Goal: Task Accomplishment & Management: Manage account settings

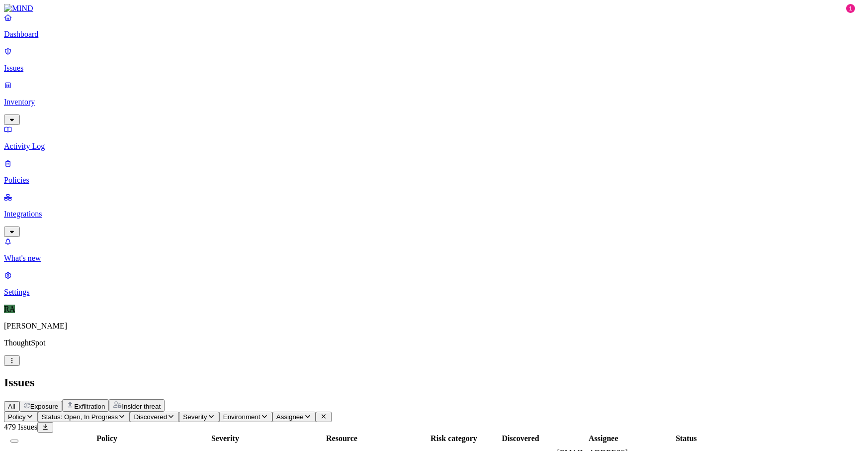
scroll to position [269, 0]
copy span "abhishek.bheemapalli"
drag, startPoint x: 670, startPoint y: 250, endPoint x: 737, endPoint y: 251, distance: 66.7
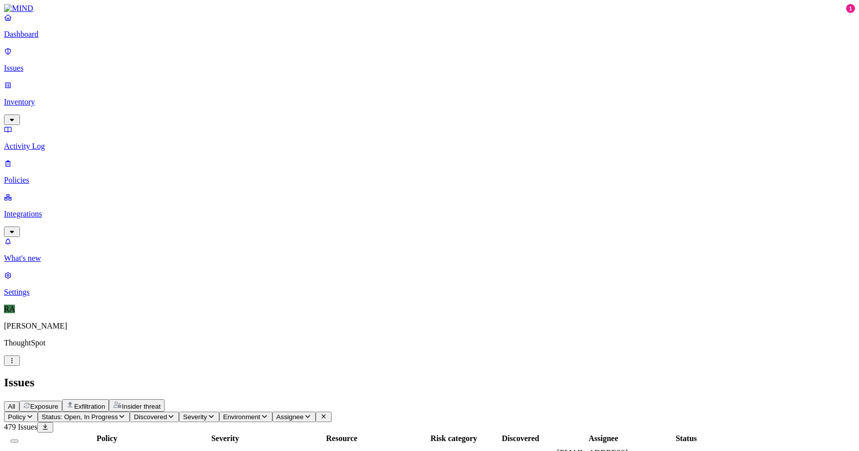
click at [304, 413] on span "Assignee" at bounding box center [290, 416] width 27 height 7
type input "abhishek.bheemapalli"
click at [425, 123] on div "[EMAIL_ADDRESS][DOMAIN_NAME]" at bounding box center [465, 122] width 96 height 18
click at [18, 439] on button "Select all" at bounding box center [14, 440] width 8 height 3
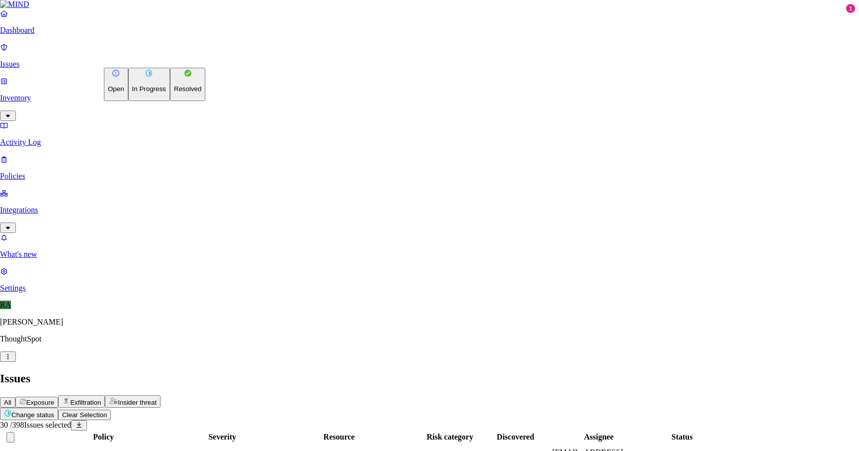
click at [174, 93] on p "Resolved" at bounding box center [188, 88] width 28 height 7
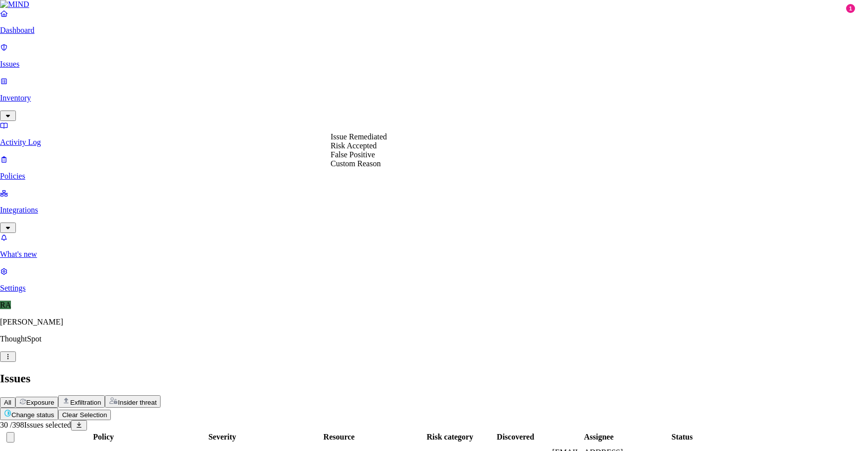
select select "Custom Reason"
paste textarea "recently from IT they given new laptop trying to transform all the data to new …"
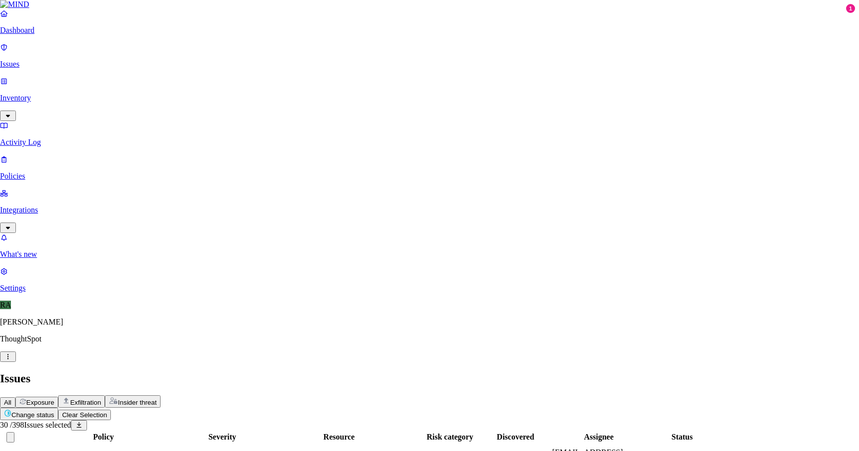
type textarea "Recently from IT they given new laptop to user hence he was trying to transfer …"
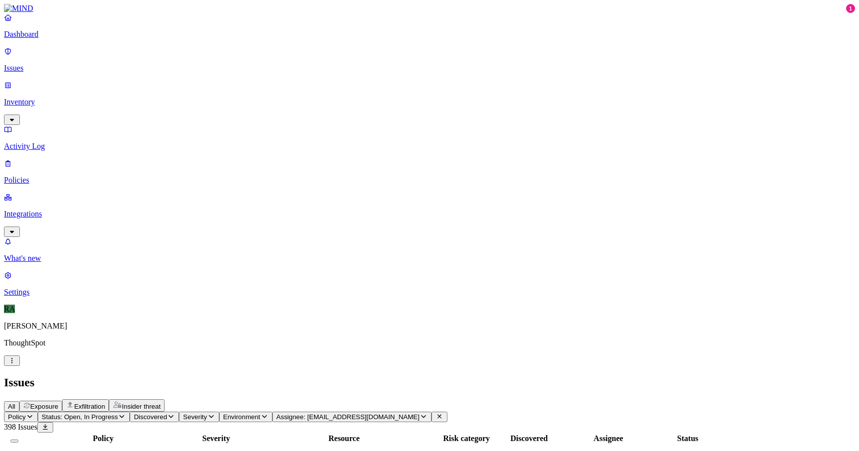
click at [18, 439] on button "Select all" at bounding box center [14, 440] width 8 height 3
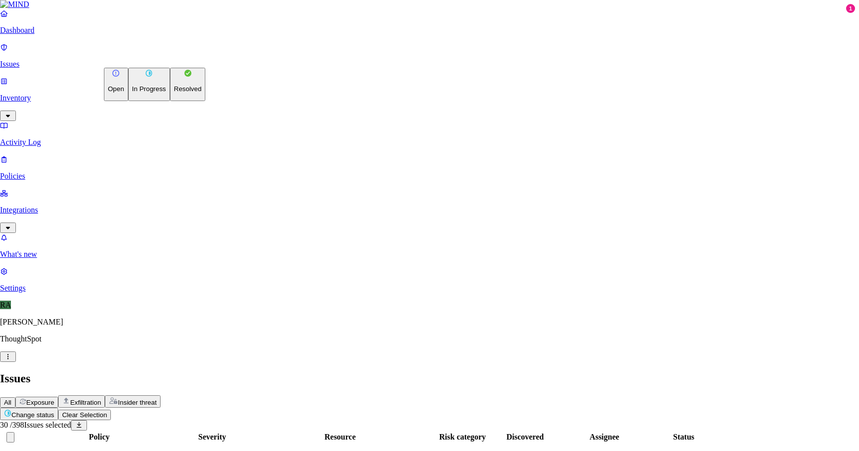
click at [174, 93] on p "Resolved" at bounding box center [188, 88] width 28 height 7
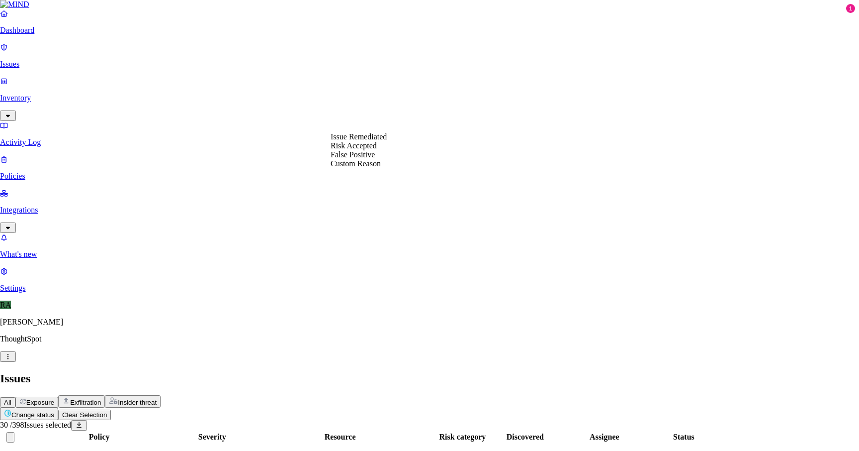
select select "Custom Reason"
paste textarea "recently from IT they given new laptop trying to transform all the data to new …"
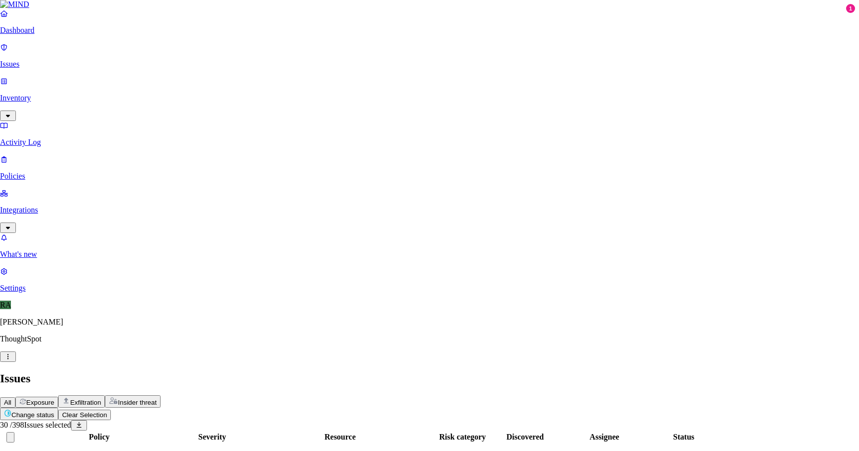
drag, startPoint x: 388, startPoint y: 186, endPoint x: 355, endPoint y: 185, distance: 33.3
type textarea "recently from IT they given new laptop to user hence user is trying to transfer…"
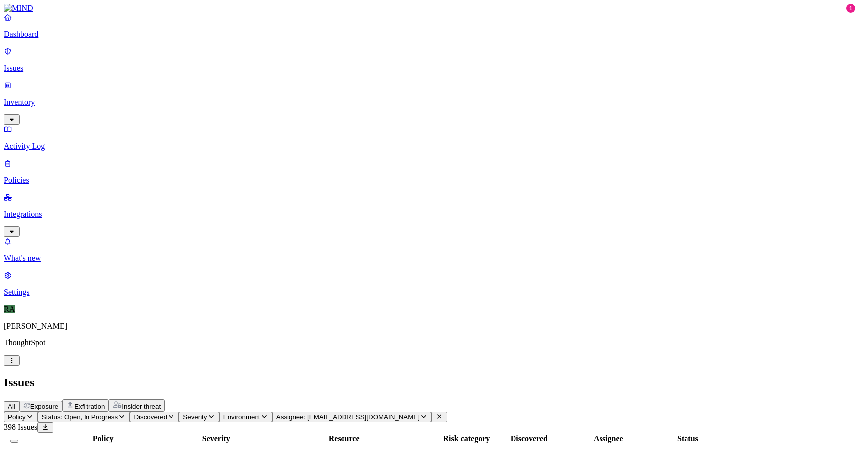
click at [18, 439] on button "Select all" at bounding box center [14, 440] width 8 height 3
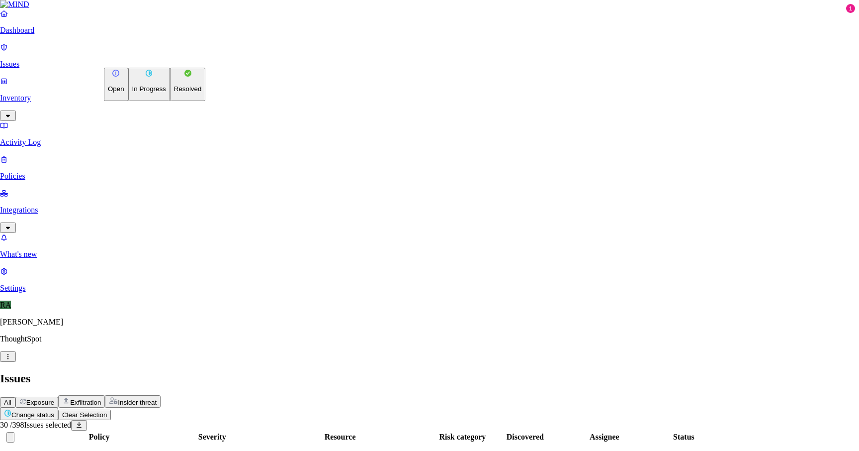
click at [170, 101] on button "Resolved" at bounding box center [188, 84] width 36 height 33
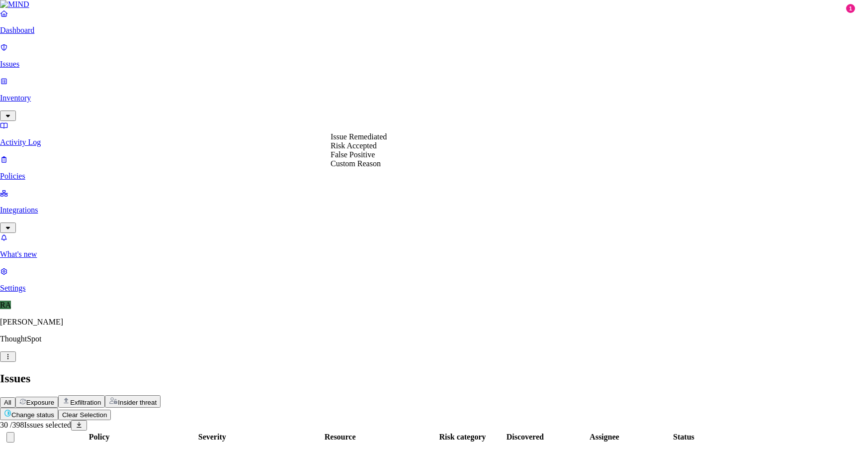
select select "Custom Reason"
paste textarea "recently from IT they given new laptop to user hence user is trying to transfer…"
type textarea "recently from IT they given new laptop to user hence user is trying to transfer…"
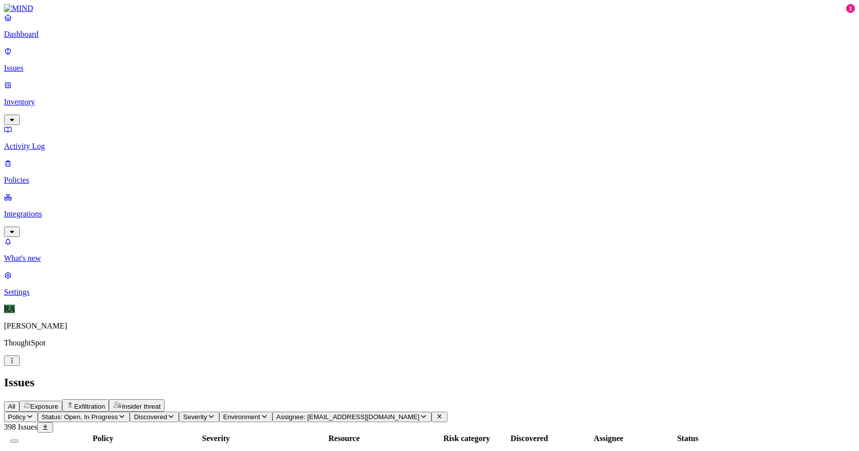
click at [18, 439] on button "Select all" at bounding box center [14, 440] width 8 height 3
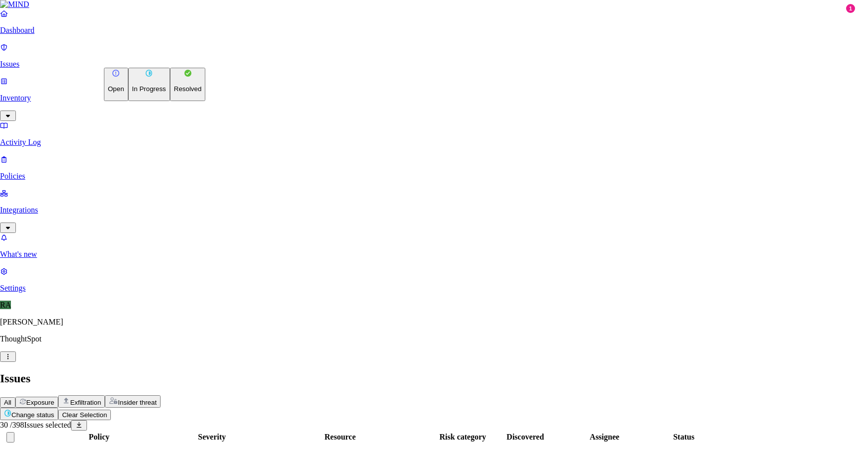
click at [170, 101] on button "Resolved" at bounding box center [188, 84] width 36 height 33
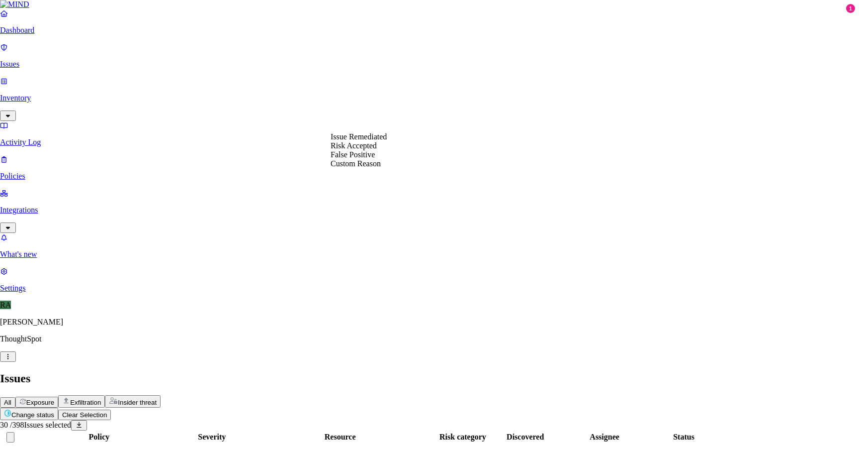
select select "Custom Reason"
paste textarea "recently from IT they given new laptop to user hence user is trying to transfer…"
type textarea "recently from IT they given new laptop to user hence user is trying to transfer…"
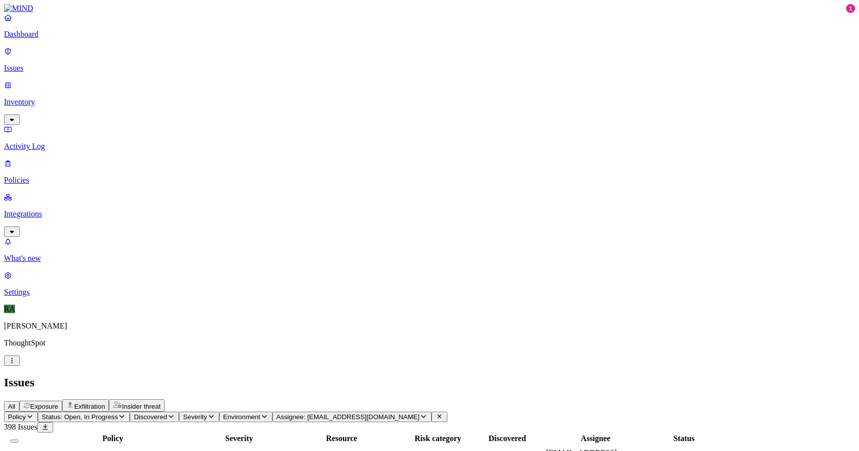
click at [18, 439] on button "Select all" at bounding box center [14, 440] width 8 height 3
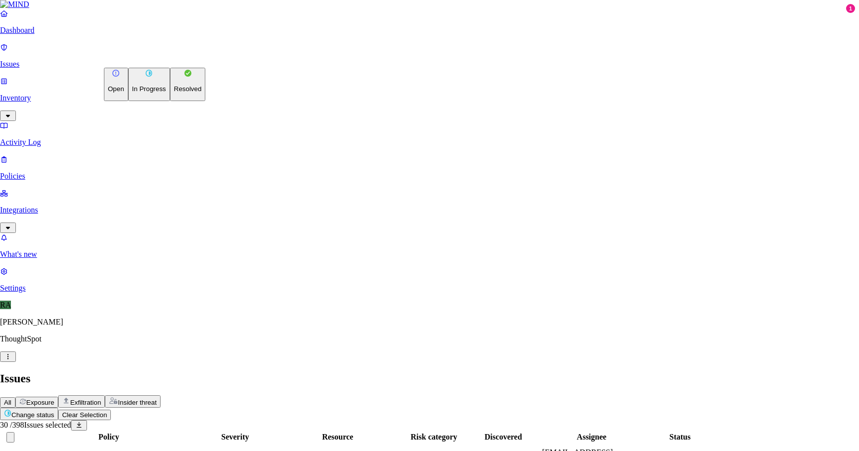
click at [174, 93] on p "Resolved" at bounding box center [188, 88] width 28 height 7
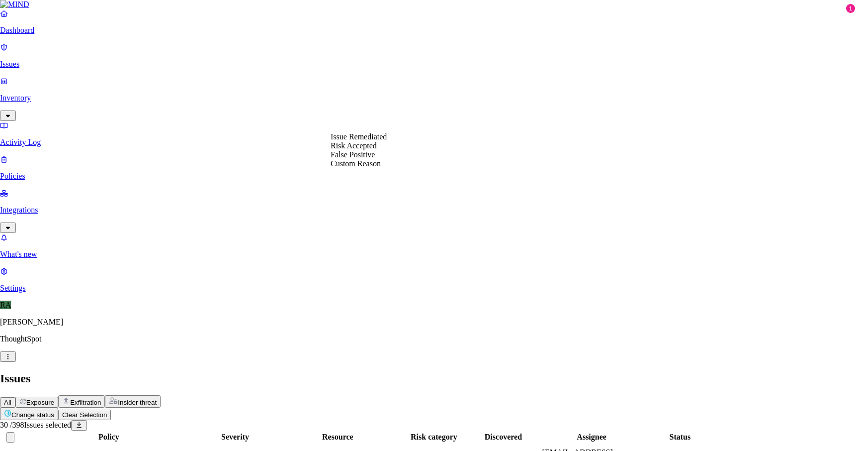
select select "Custom Reason"
paste textarea "recently from IT they given new laptop to user hence user is trying to transfer…"
type textarea "recently from IT they given new laptop to user hence user is trying to transfer…"
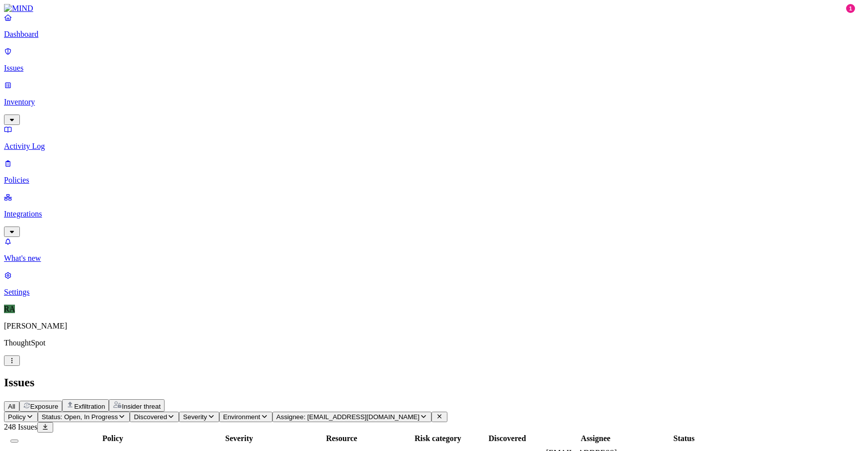
click at [18, 439] on button "Select all" at bounding box center [14, 440] width 8 height 3
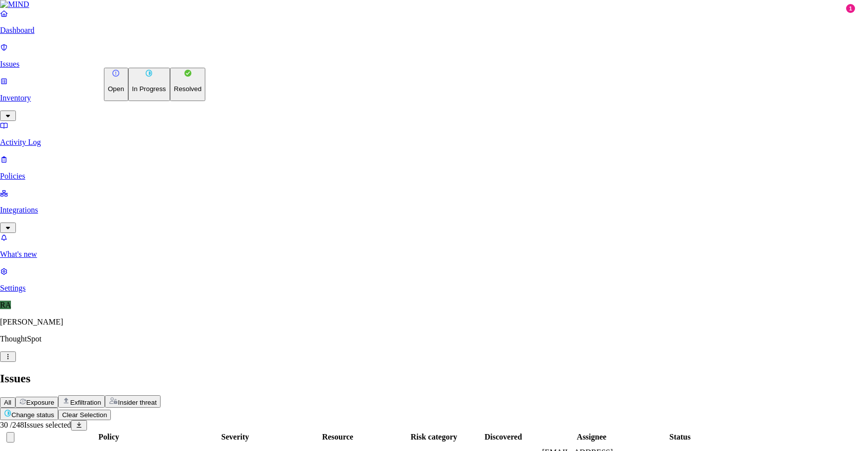
click at [174, 93] on p "Resolved" at bounding box center [188, 88] width 28 height 7
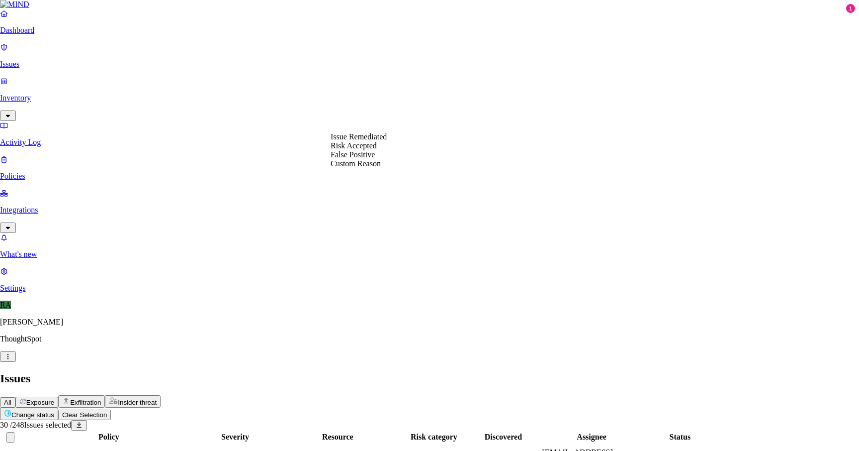
select select "Custom Reason"
paste textarea "recently from IT they given new laptop to user hence user is trying to transfer…"
type textarea "recently from IT they given new laptop to user hence user is trying to transfer…"
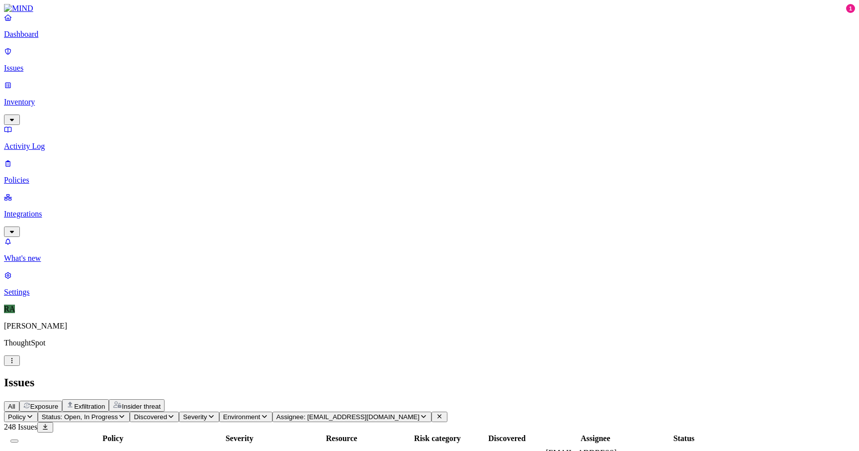
click at [18, 439] on button "Select all" at bounding box center [14, 440] width 8 height 3
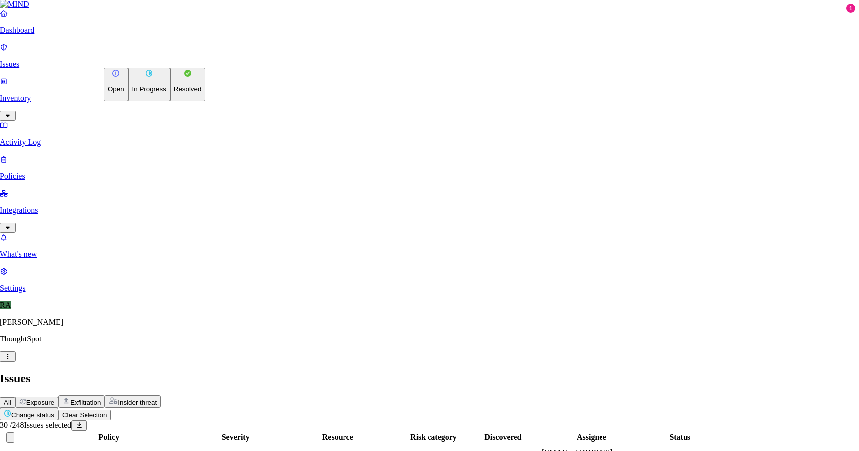
click at [170, 101] on button "Resolved" at bounding box center [188, 84] width 36 height 33
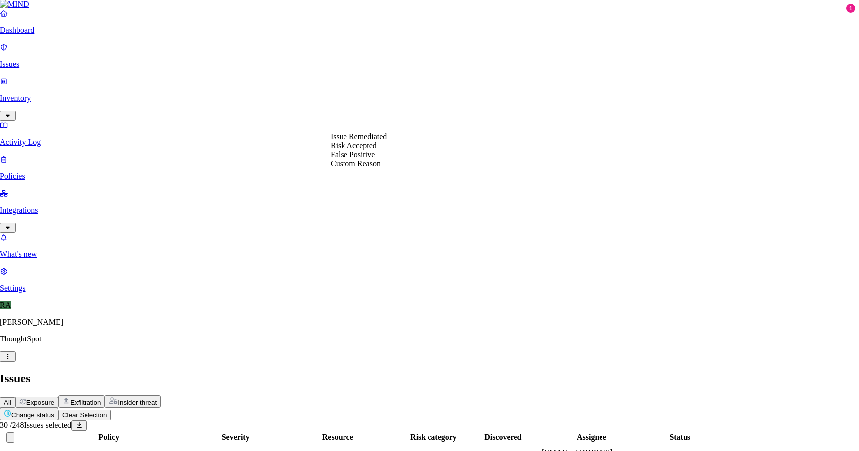
select select "Custom Reason"
paste textarea "recently from IT they given new laptop to user hence user is trying to transfer…"
type textarea "recently from IT they given new laptop to user hence user is trying to transfer…"
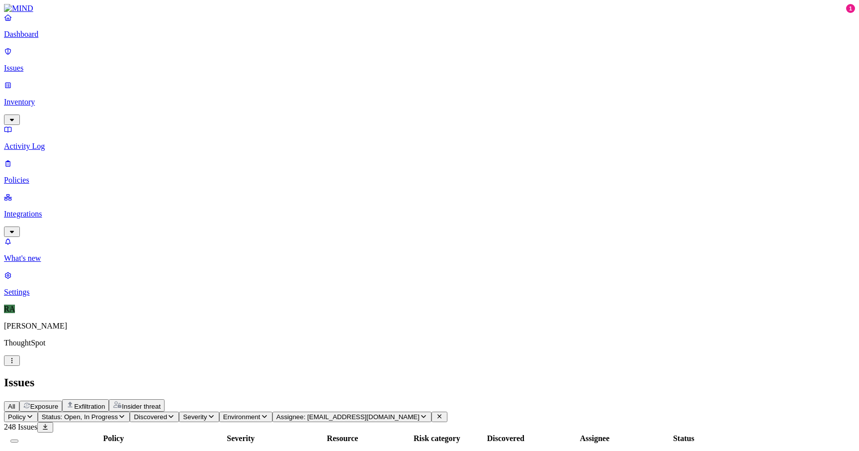
click at [18, 439] on button "Select all" at bounding box center [14, 440] width 8 height 3
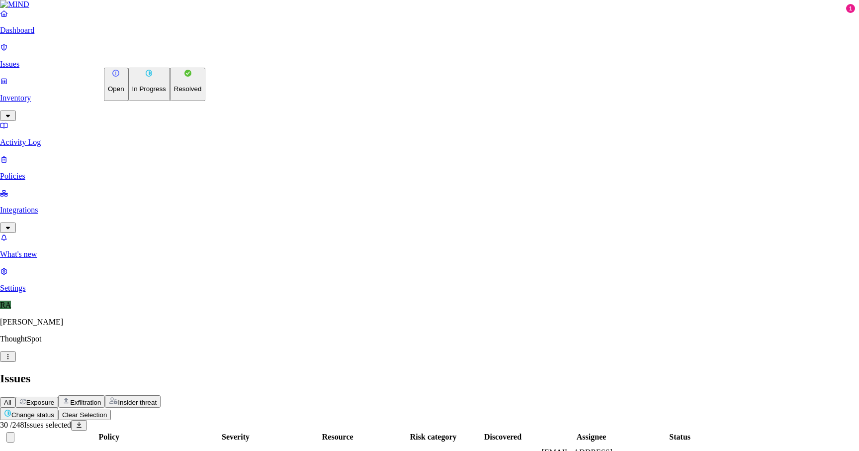
click at [174, 93] on p "Resolved" at bounding box center [188, 88] width 28 height 7
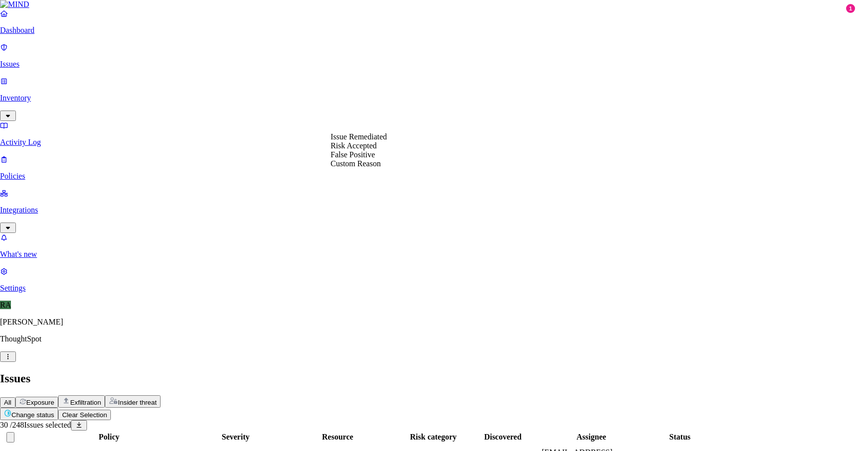
select select "Custom Reason"
type textarea "recently from IT they given new laptop to user hence user is trying to transfer…"
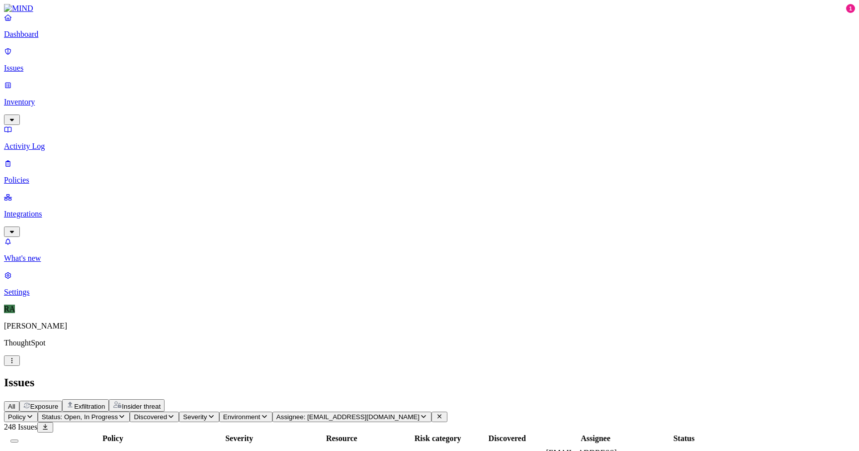
click at [18, 439] on button "Select all" at bounding box center [14, 440] width 8 height 3
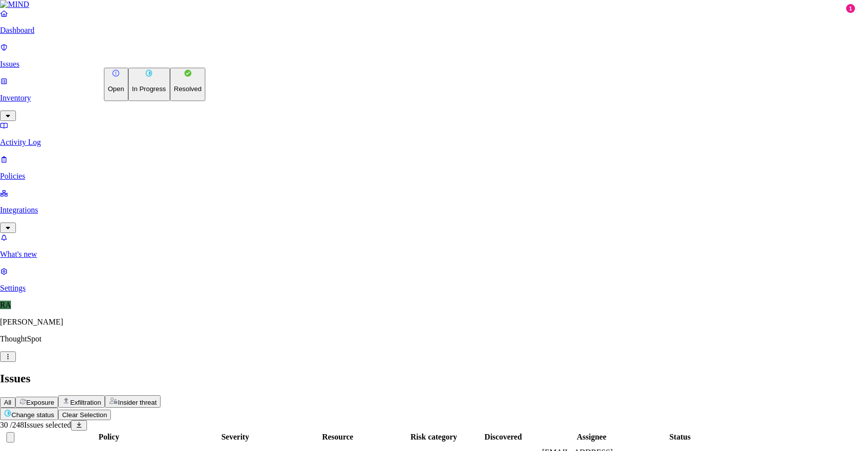
click at [170, 101] on button "Resolved" at bounding box center [188, 84] width 36 height 33
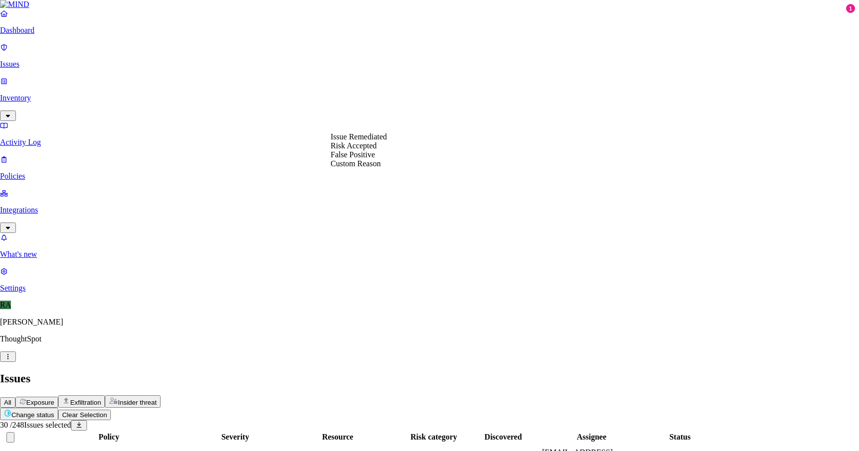
select select "Custom Reason"
paste textarea "recently from IT they given new laptop to user hence user is trying to transfer…"
type textarea "recently from IT they given new laptop to user hence user is trying to transfer…"
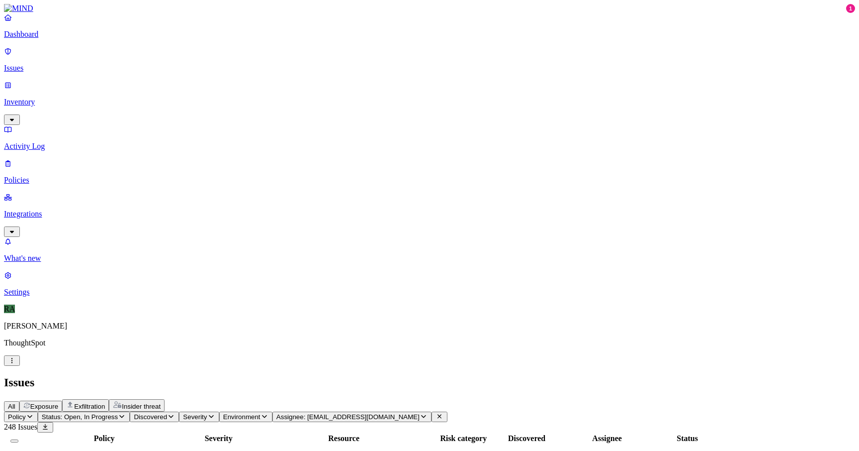
click at [18, 439] on button "Select all" at bounding box center [14, 440] width 8 height 3
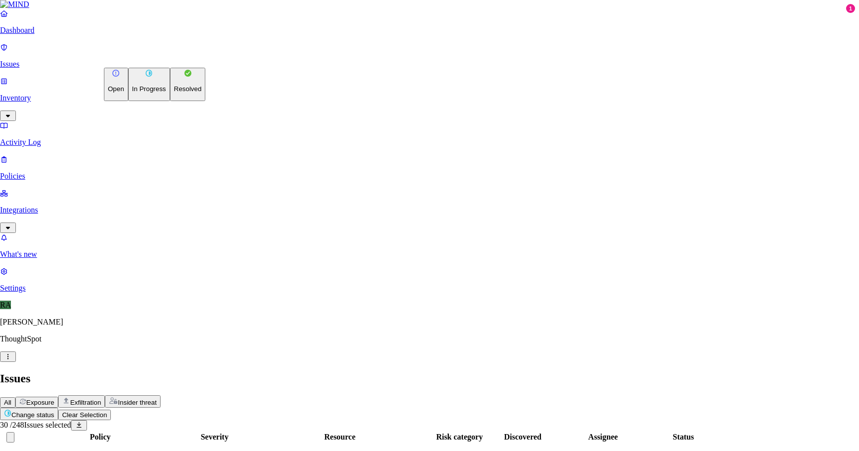
click at [174, 93] on p "Resolved" at bounding box center [188, 88] width 28 height 7
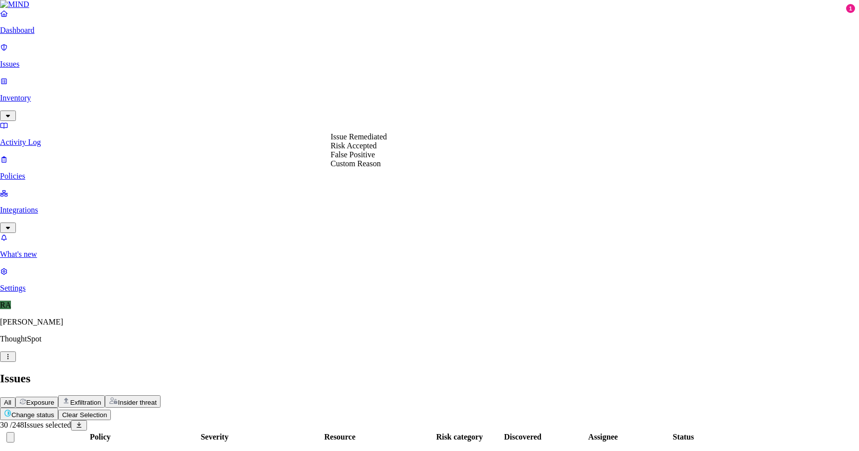
click at [370, 168] on div "Issue Remediated Risk Accepted False Positive Custom Reason" at bounding box center [359, 150] width 56 height 36
select select "Custom Reason"
paste textarea "recently from IT they given new laptop to user hence user is trying to transfer…"
type textarea "recently from IT they given new laptop to user hence user is trying to transfer…"
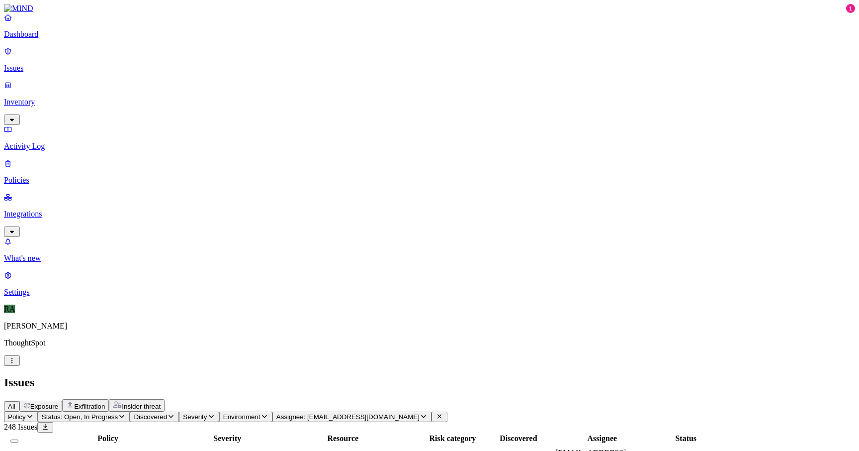
click at [18, 439] on button "Select all" at bounding box center [14, 440] width 8 height 3
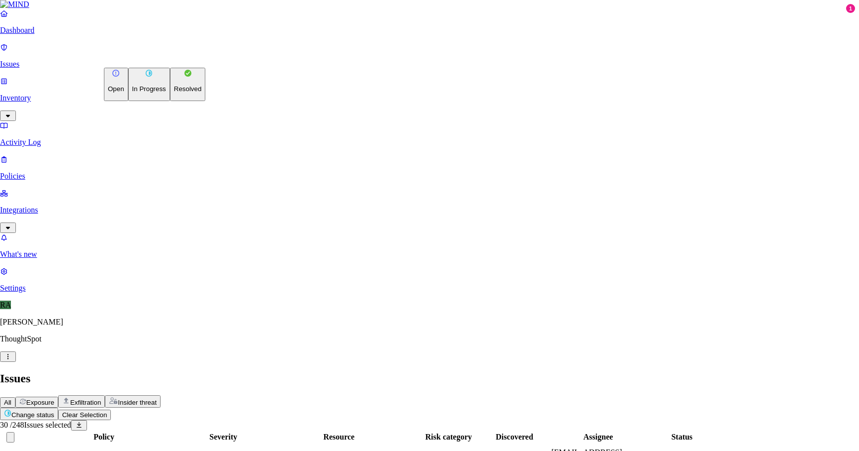
click at [170, 101] on button "Resolved" at bounding box center [188, 84] width 36 height 33
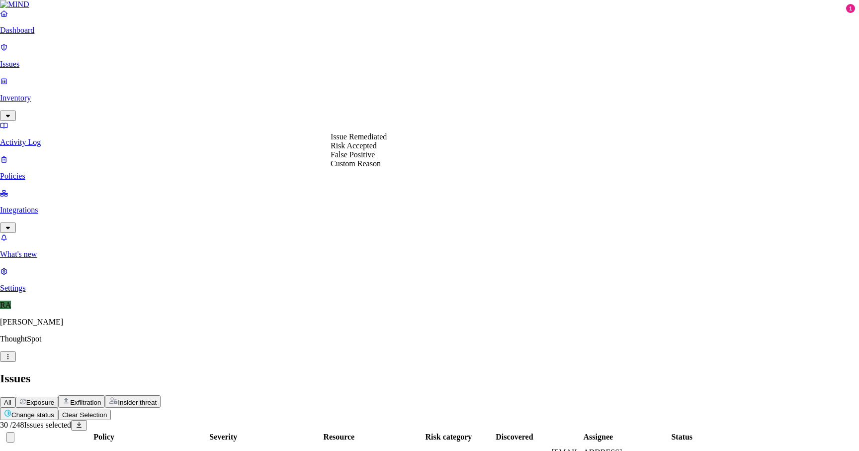
select select "Custom Reason"
paste textarea "recently from IT they given new laptop to user hence user is trying to transfer…"
type textarea "recently from IT they given new laptop to user hence user is trying to transfer…"
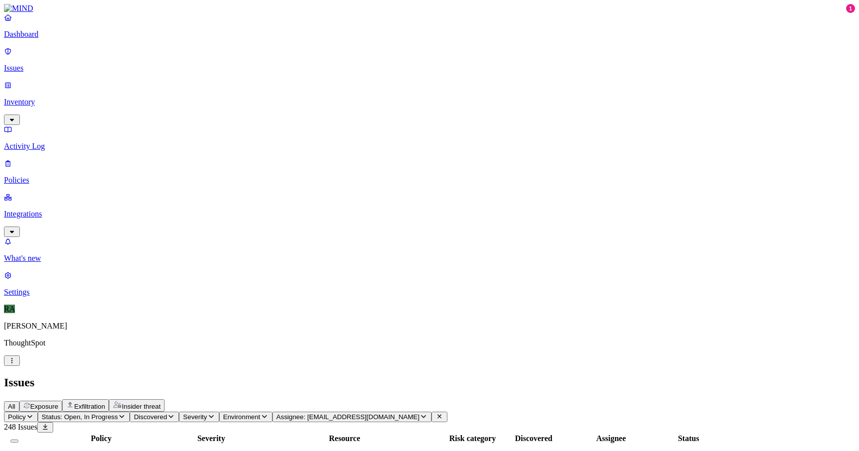
click at [18, 439] on button "Select all" at bounding box center [14, 440] width 8 height 3
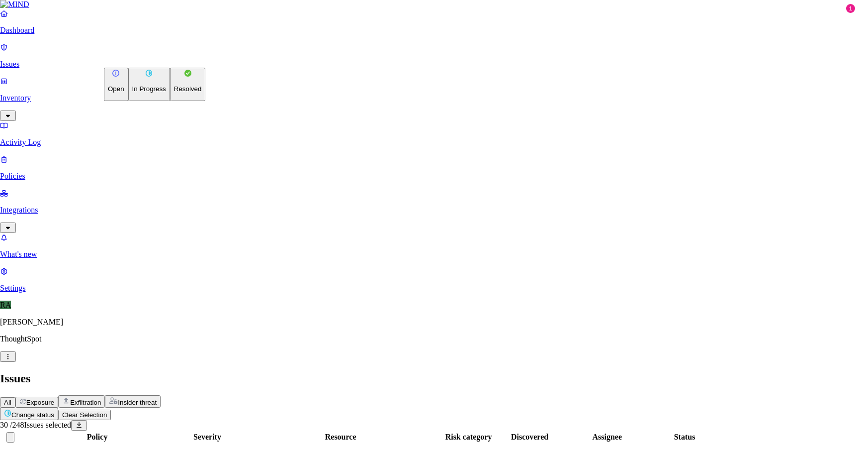
click at [170, 101] on button "Resolved" at bounding box center [188, 84] width 36 height 33
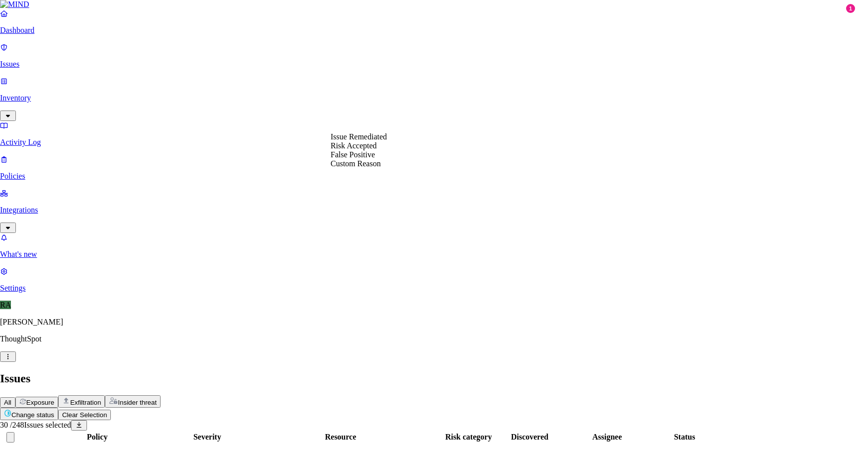
select select "Custom Reason"
paste textarea "recently from IT they given new laptop to user hence user is trying to transfer…"
type textarea "recently from IT they given new laptop to user hence user is trying to transfer…"
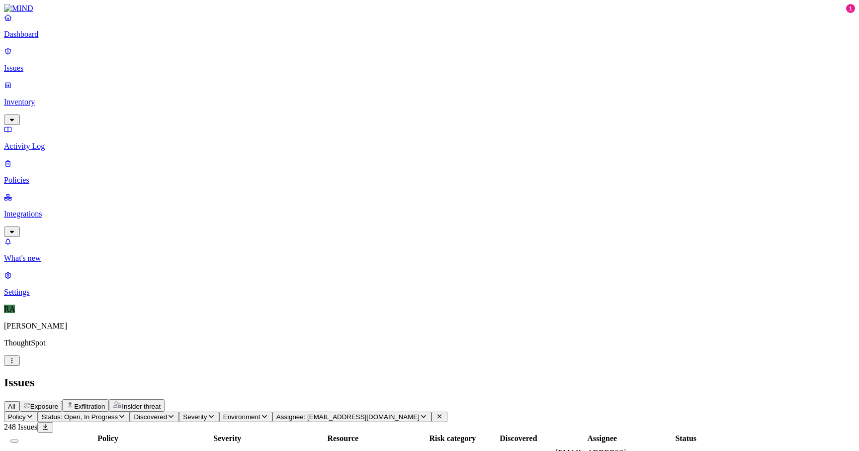
click at [24, 433] on th at bounding box center [14, 438] width 19 height 10
click at [18, 439] on button "Select all" at bounding box center [14, 440] width 8 height 3
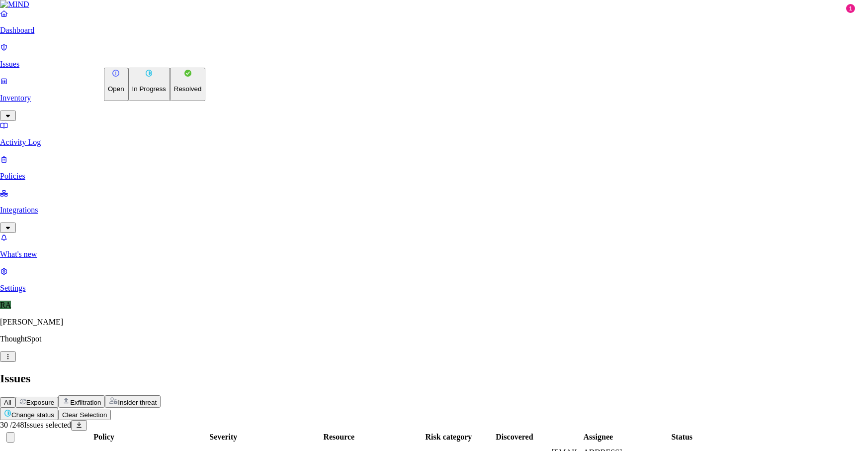
click at [170, 101] on button "Resolved" at bounding box center [188, 84] width 36 height 33
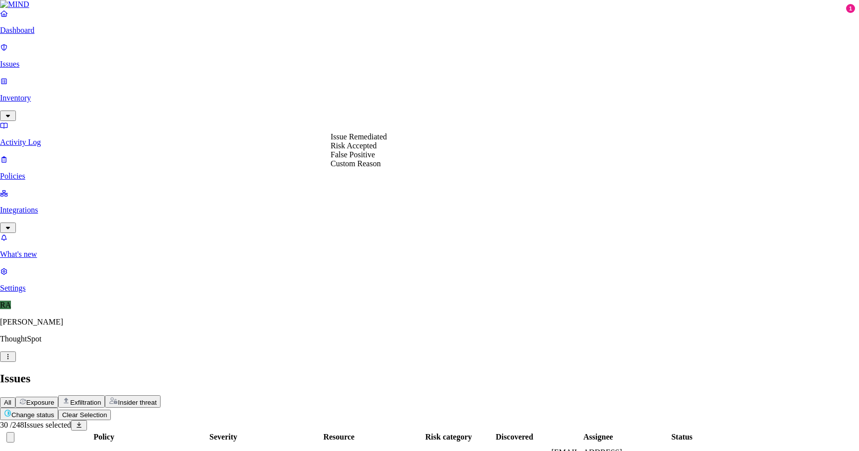
select select "Custom Reason"
paste textarea "recently from IT they given new laptop to user hence user is trying to transfer…"
type textarea "recently from IT they given new laptop to user hence user is trying to transfer…"
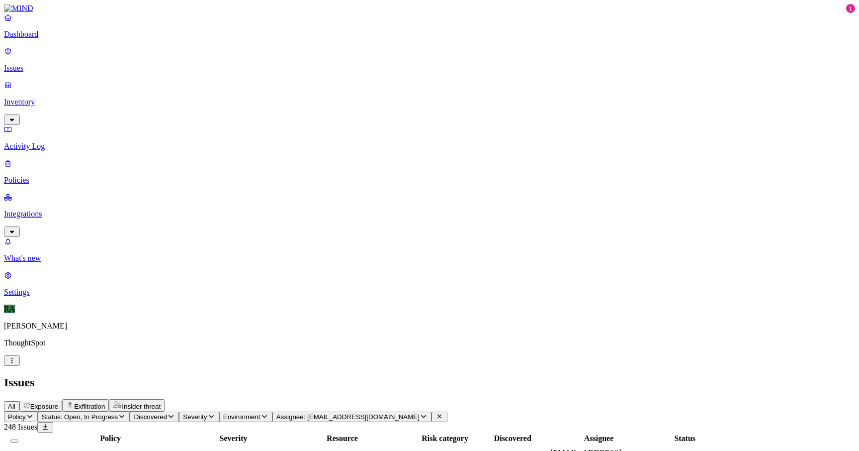
click at [18, 439] on button "Select all" at bounding box center [14, 440] width 8 height 3
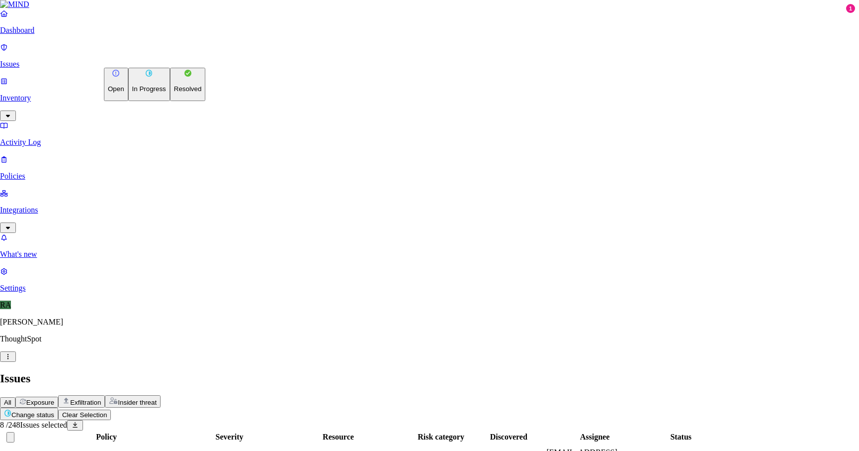
click at [165, 58] on html "Dashboard Issues Inventory Activity Log Policies Integrations What's new 1 Sett…" at bounding box center [429, 369] width 859 height 738
click at [174, 93] on p "Resolved" at bounding box center [188, 88] width 28 height 7
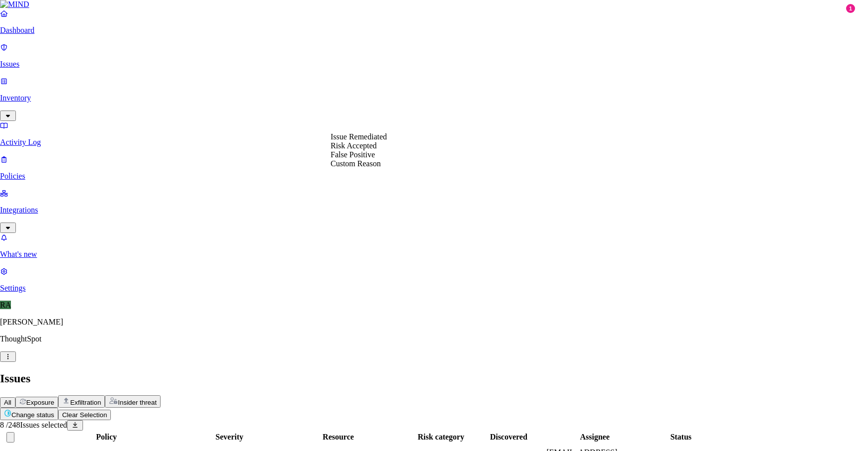
select select "Custom Reason"
type textarea "recently from IT they given new laptop to user hence user is trying to transfer…"
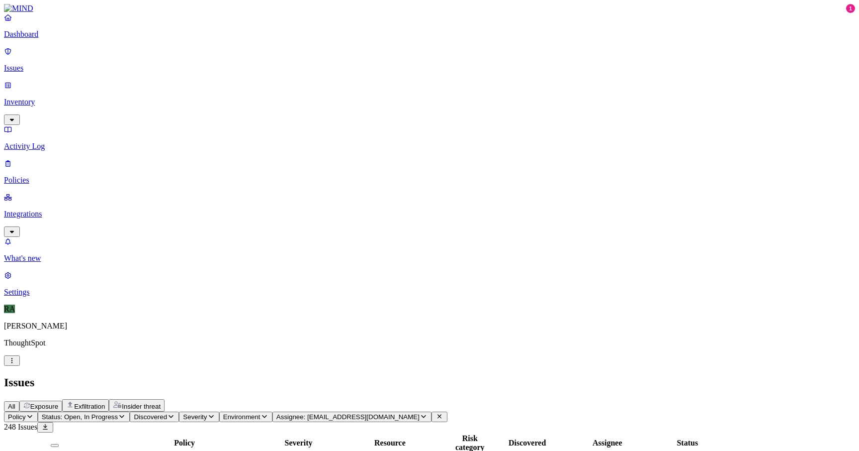
click at [442, 414] on icon at bounding box center [440, 416] width 4 height 4
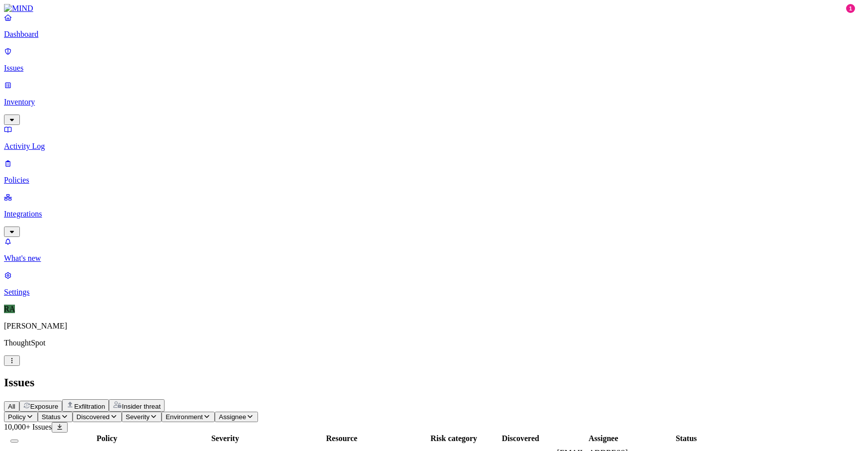
click at [122, 411] on button "Discovered" at bounding box center [97, 416] width 49 height 10
click at [67, 415] on icon "button" at bounding box center [64, 416] width 5 height 3
click at [181, 76] on div "Open" at bounding box center [181, 90] width 0 height 28
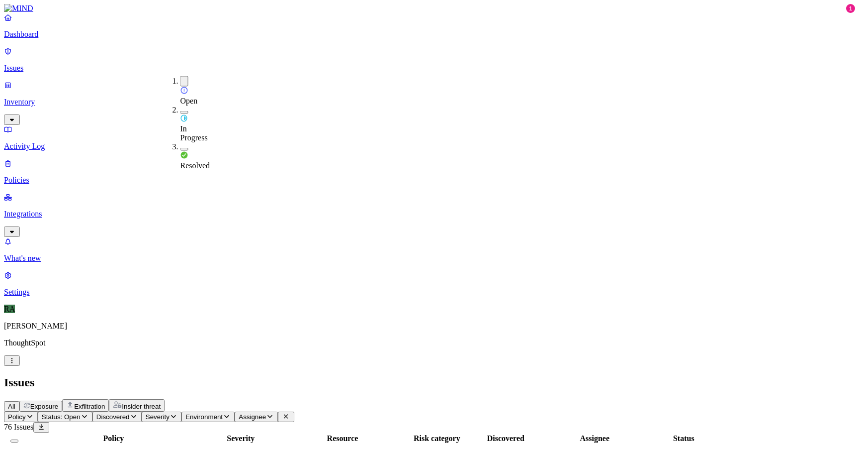
click at [181, 111] on button "button" at bounding box center [185, 112] width 8 height 3
click at [358, 376] on h2 "Issues" at bounding box center [430, 382] width 852 height 13
click at [304, 413] on span "Assignee" at bounding box center [290, 416] width 27 height 7
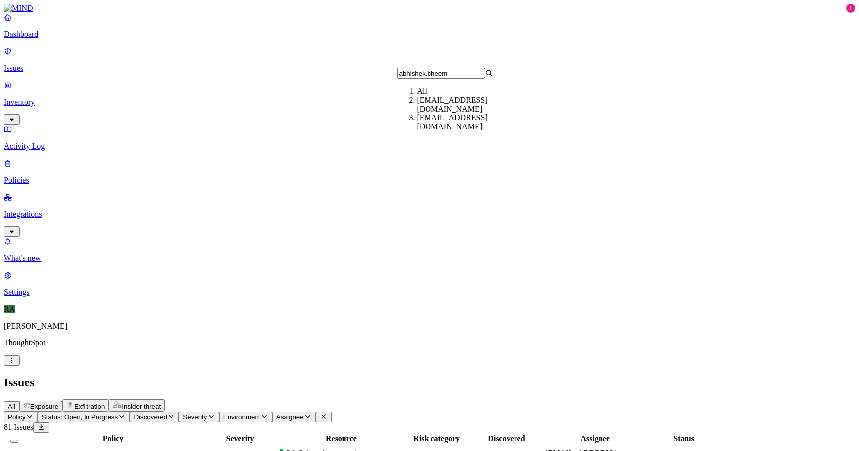
type input "abhishek.bheem"
click at [469, 130] on div "[EMAIL_ADDRESS][DOMAIN_NAME]" at bounding box center [465, 122] width 96 height 18
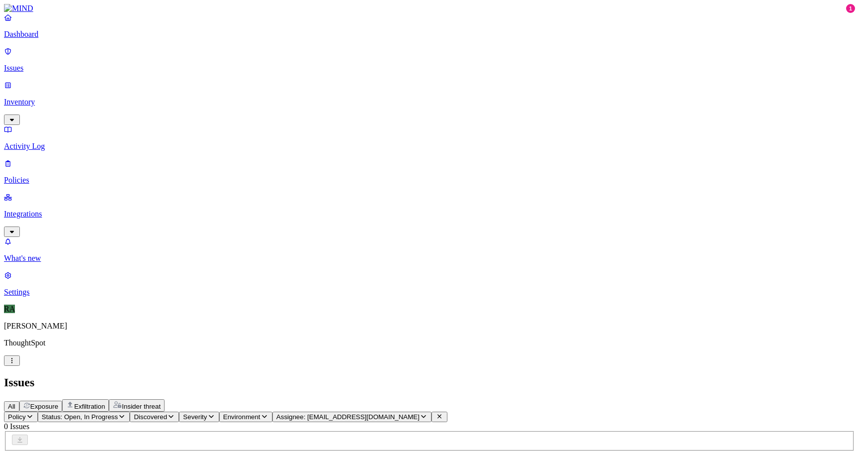
click at [420, 413] on span "Assignee: [EMAIL_ADDRESS][DOMAIN_NAME]" at bounding box center [348, 416] width 143 height 7
type input "abhishel.bhee"
click at [461, 131] on div "[EMAIL_ADDRESS][DOMAIN_NAME]" at bounding box center [465, 122] width 96 height 18
click at [304, 413] on span "Assignee" at bounding box center [290, 416] width 27 height 7
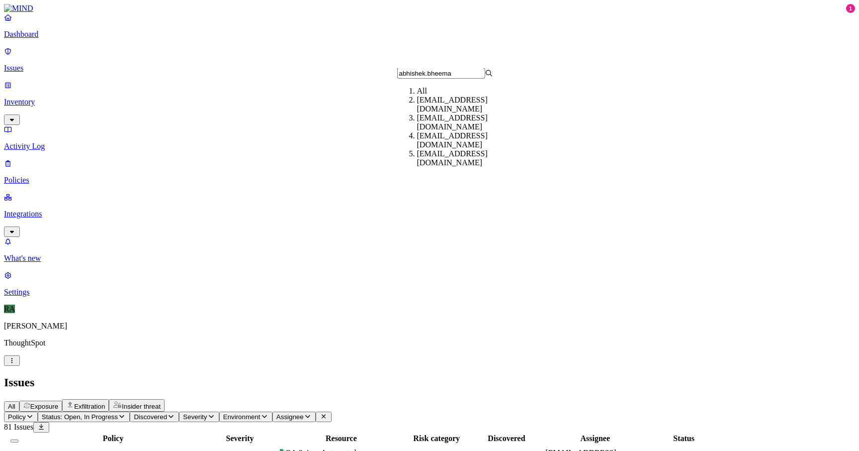
type input "abhishek.bheema"
click at [463, 111] on div "[EMAIL_ADDRESS][DOMAIN_NAME]" at bounding box center [465, 104] width 96 height 18
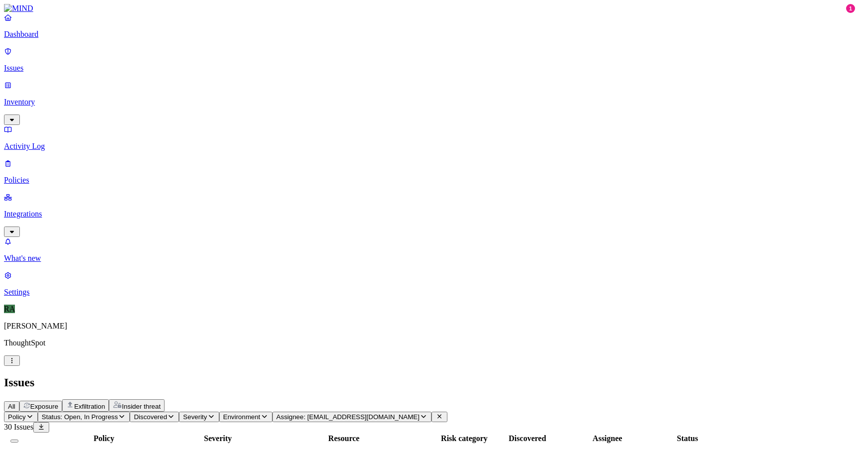
click at [18, 439] on button "Select all" at bounding box center [14, 440] width 8 height 3
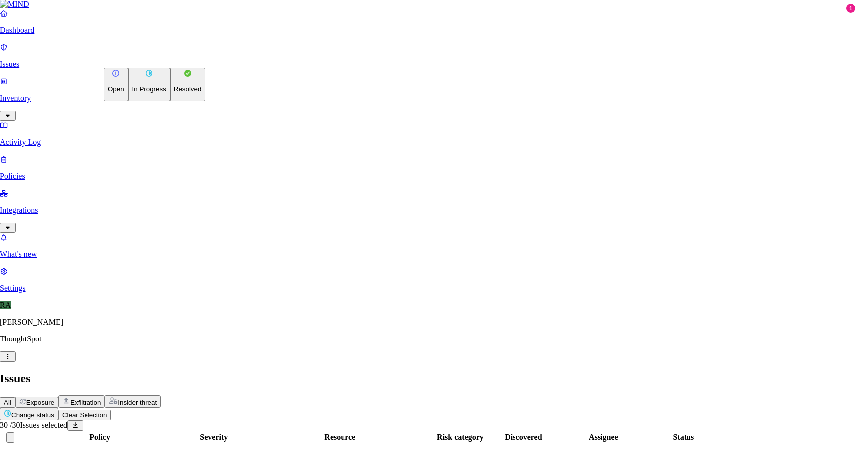
click at [174, 93] on p "Resolved" at bounding box center [188, 88] width 28 height 7
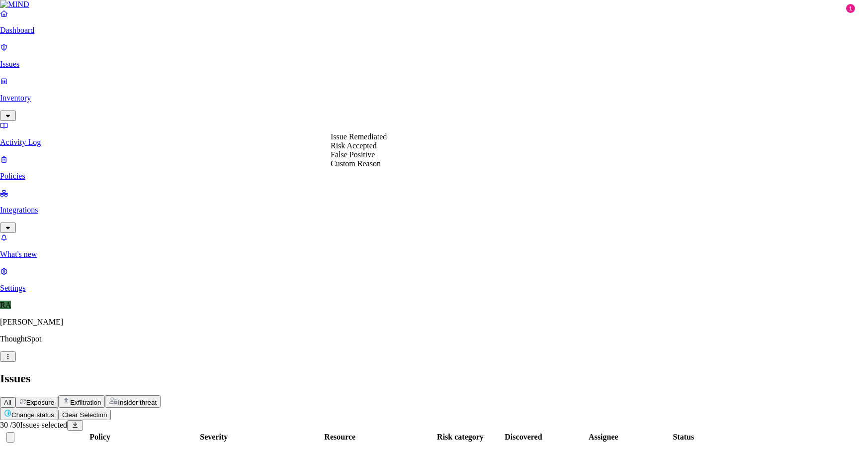
select select "Custom Reason"
paste textarea "recently from IT they given new laptop to user hence user is trying to transfer…"
type textarea "recently from IT they given new laptop to user hence user is trying to transfer…"
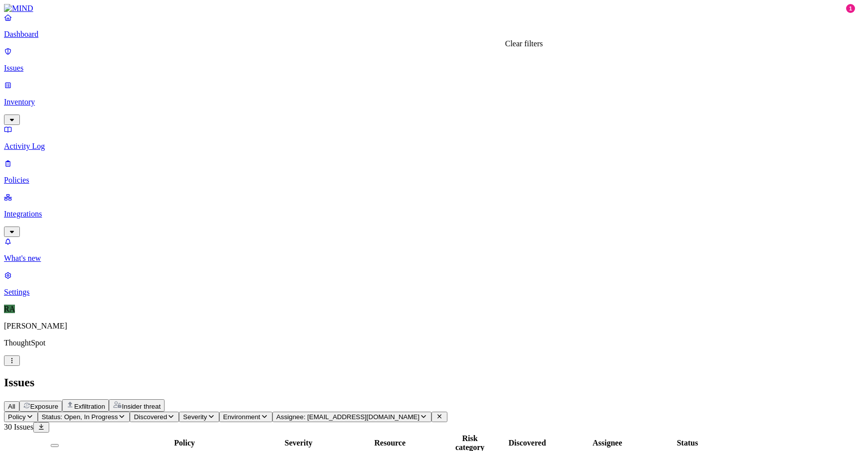
click at [442, 414] on icon at bounding box center [440, 416] width 4 height 4
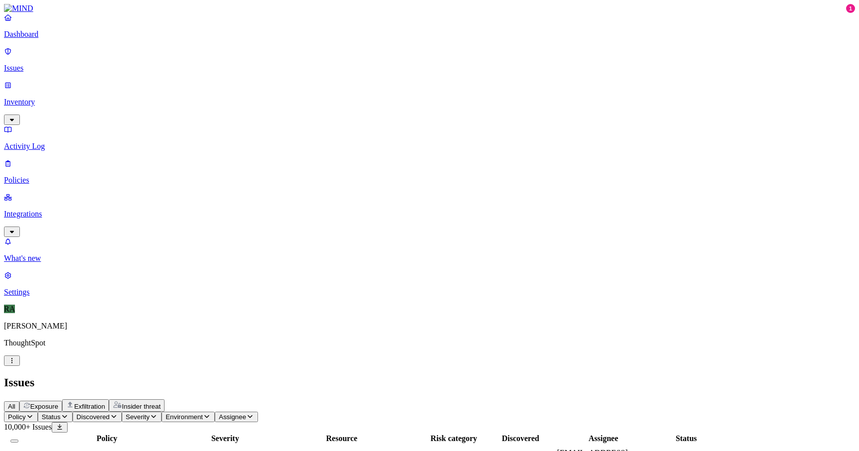
click at [61, 413] on span "Status" at bounding box center [51, 416] width 19 height 7
click at [181, 76] on div "Open" at bounding box center [181, 90] width 0 height 28
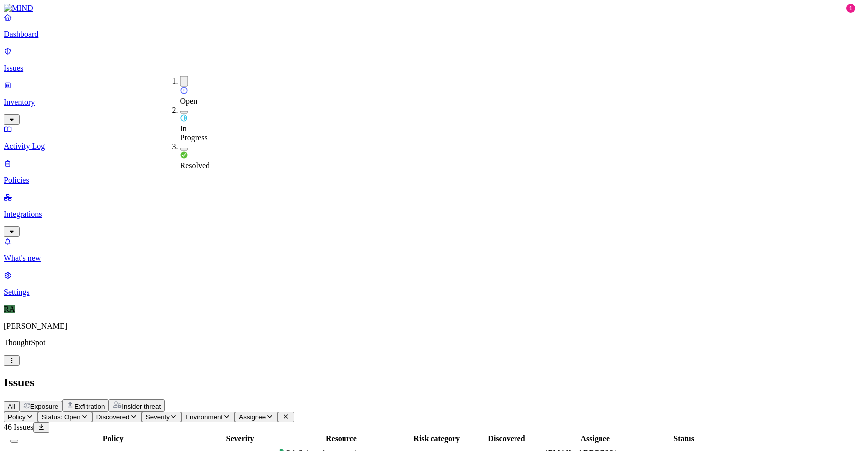
click at [181, 111] on button "button" at bounding box center [185, 112] width 8 height 3
click at [346, 376] on h2 "Issues" at bounding box center [430, 382] width 852 height 13
copy span "[PERSON_NAME].v"
drag, startPoint x: 672, startPoint y: 222, endPoint x: 711, endPoint y: 222, distance: 38.8
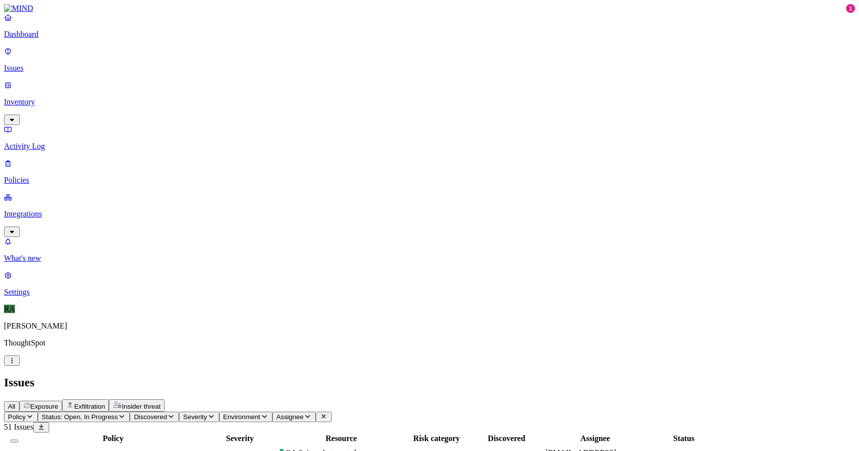
scroll to position [181, 0]
drag, startPoint x: 670, startPoint y: 261, endPoint x: 713, endPoint y: 261, distance: 42.8
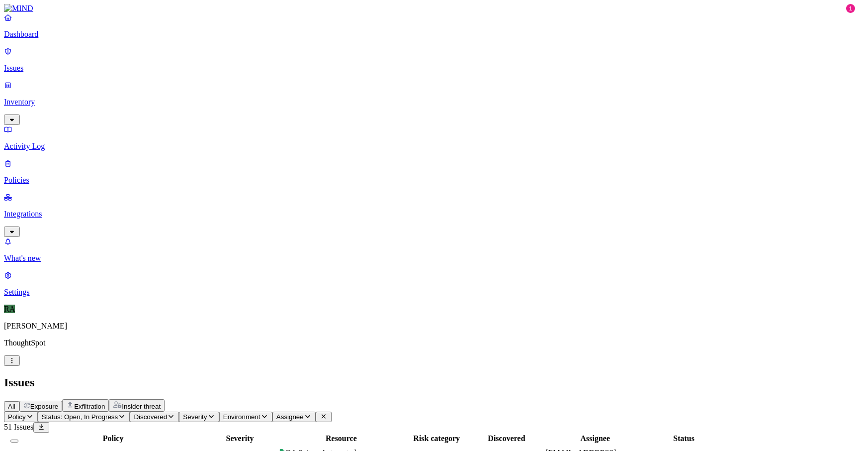
click at [316, 411] on button "Assignee" at bounding box center [294, 416] width 43 height 10
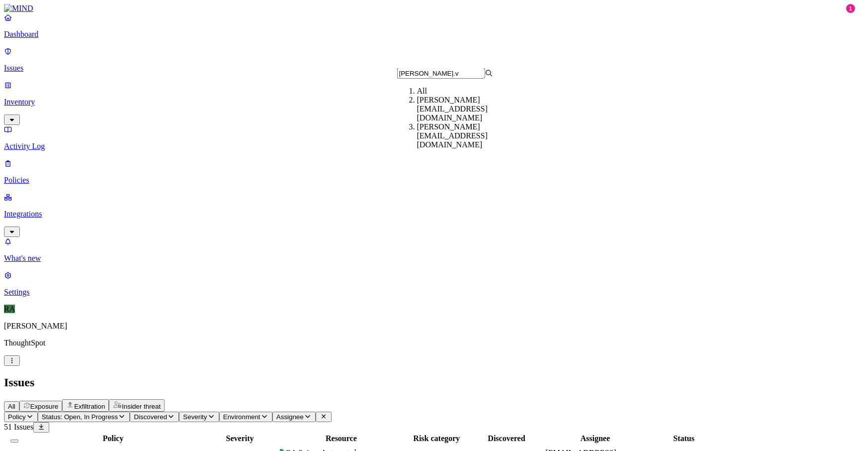
type input "[PERSON_NAME].v"
click at [436, 127] on div "[PERSON_NAME][EMAIL_ADDRESS][DOMAIN_NAME]" at bounding box center [465, 135] width 96 height 27
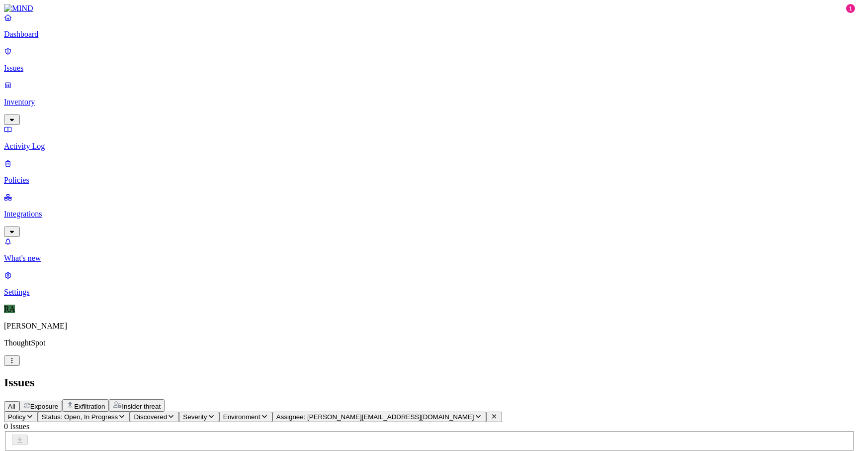
click at [429, 413] on span "Assignee: [PERSON_NAME][EMAIL_ADDRESS][DOMAIN_NAME]" at bounding box center [376, 416] width 198 height 7
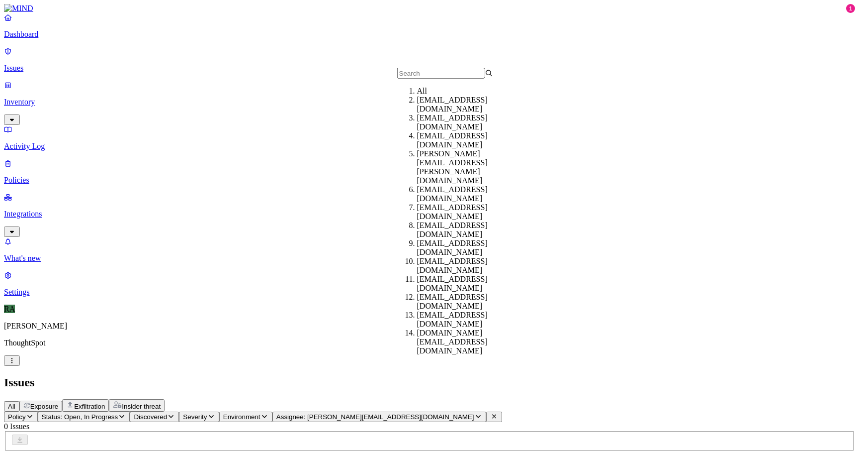
click at [421, 76] on input "text" at bounding box center [441, 73] width 88 height 10
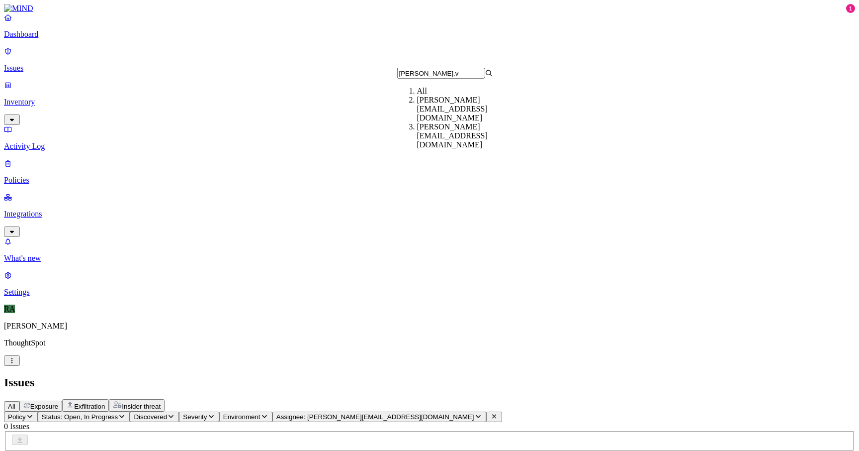
type input "[PERSON_NAME].v"
click at [421, 107] on div "[PERSON_NAME][EMAIL_ADDRESS][DOMAIN_NAME]" at bounding box center [465, 108] width 96 height 27
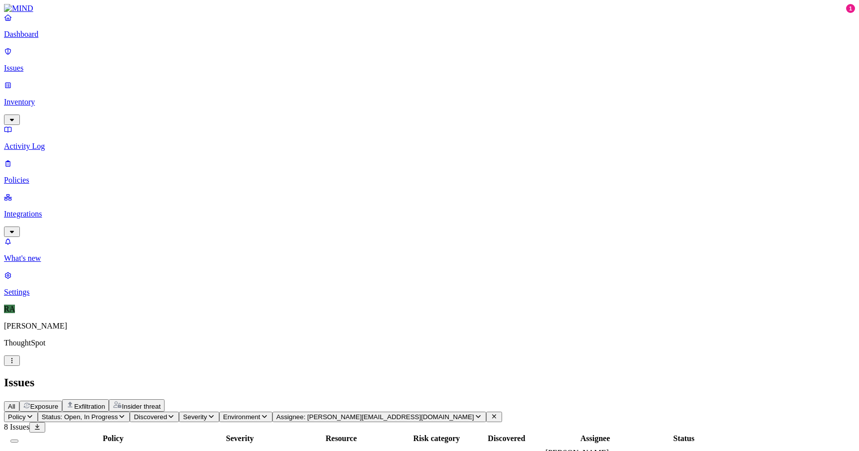
drag, startPoint x: 795, startPoint y: 221, endPoint x: 685, endPoint y: 223, distance: 109.4
copy span "[PERSON_NAME]-ci_accessKeys.csv"
drag, startPoint x: 831, startPoint y: 261, endPoint x: 685, endPoint y: 264, distance: 145.3
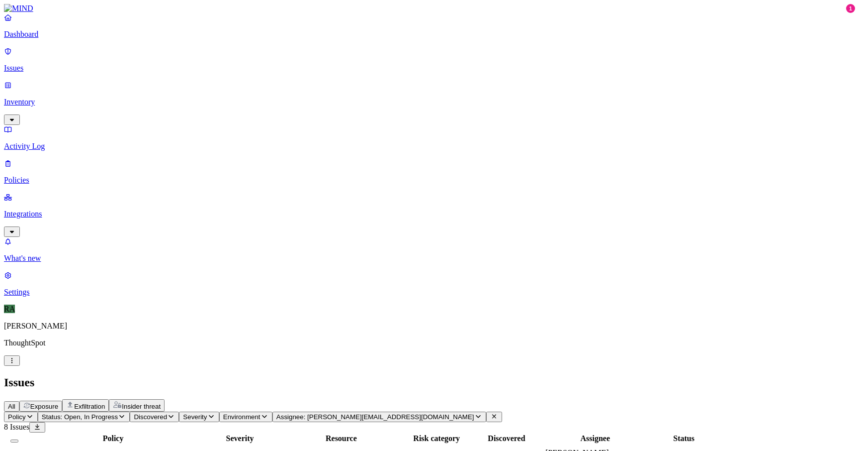
copy span "[PERSON_NAME]-automation-staging-coa_accessKeys.csv"
click at [18, 439] on button "Select all" at bounding box center [14, 440] width 8 height 3
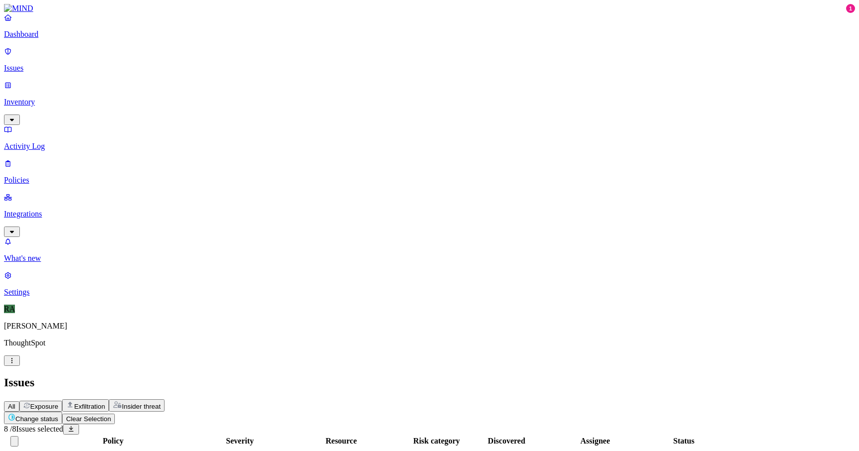
click at [148, 60] on html "Dashboard Issues Inventory Activity Log Policies Integrations What's new 1 Sett…" at bounding box center [429, 371] width 859 height 742
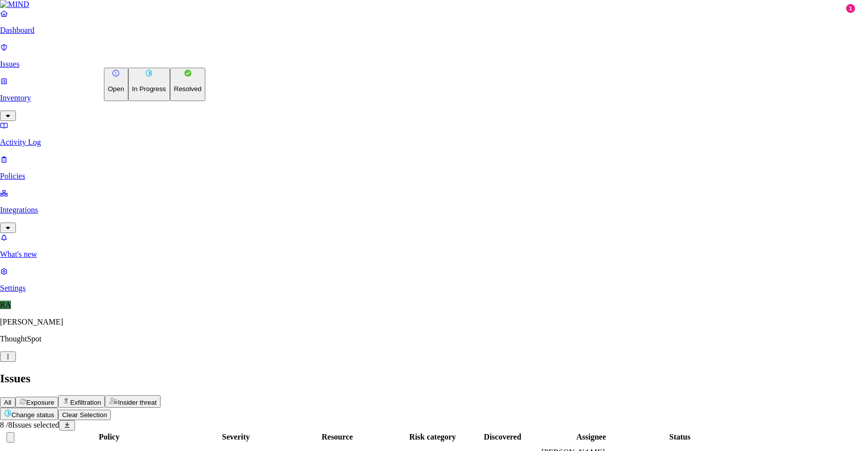
click at [136, 90] on button "In Progress" at bounding box center [149, 84] width 42 height 33
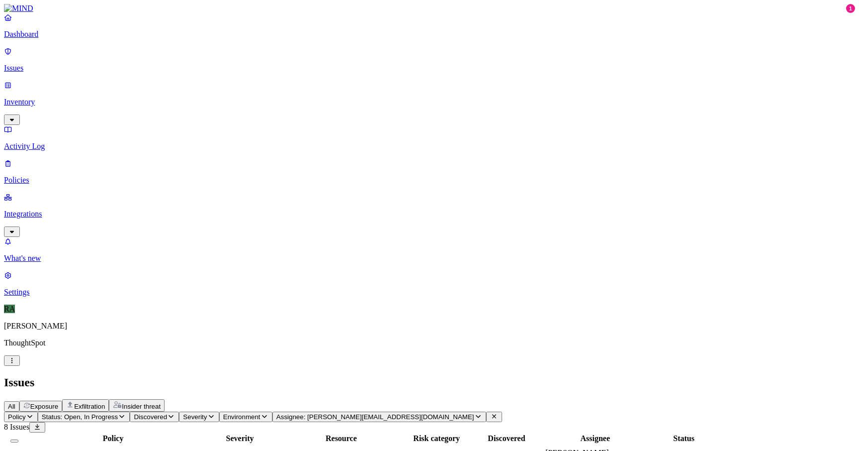
click at [118, 413] on span "Status: Open, In Progress" at bounding box center [80, 416] width 76 height 7
click at [181, 105] on button "button" at bounding box center [185, 110] width 8 height 10
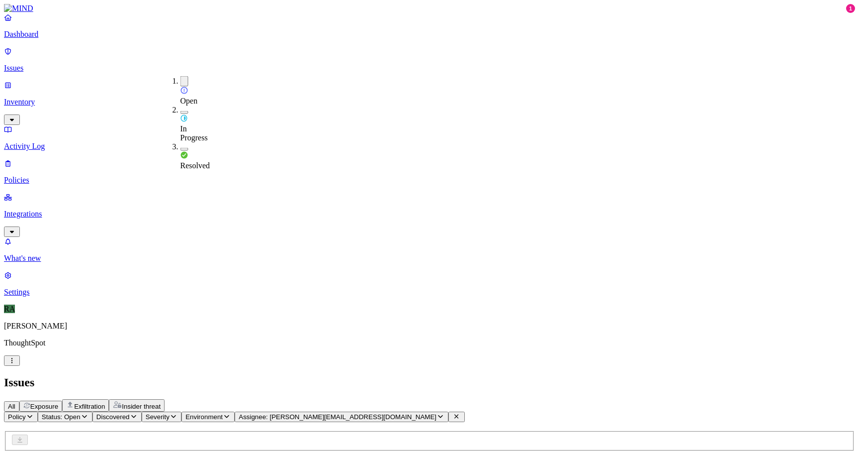
click at [252, 376] on h2 "Issues" at bounding box center [430, 382] width 852 height 13
click at [449, 411] on button "Assignee: [PERSON_NAME][EMAIL_ADDRESS][DOMAIN_NAME]" at bounding box center [342, 416] width 214 height 10
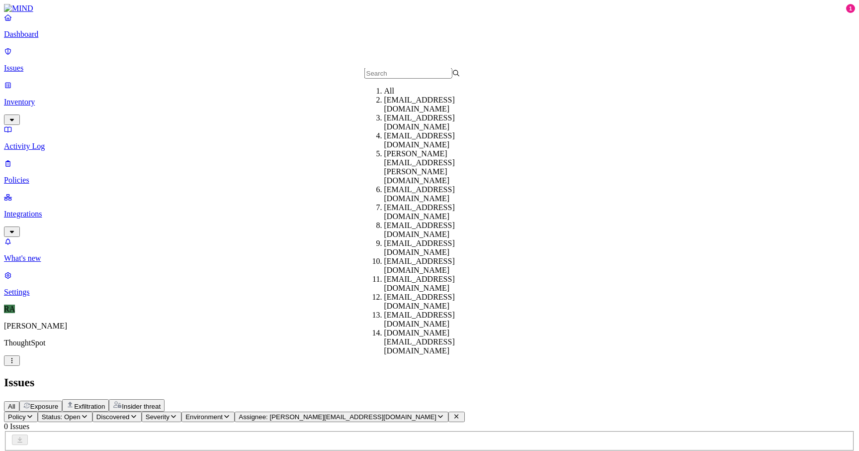
click at [397, 95] on div "All" at bounding box center [432, 91] width 96 height 9
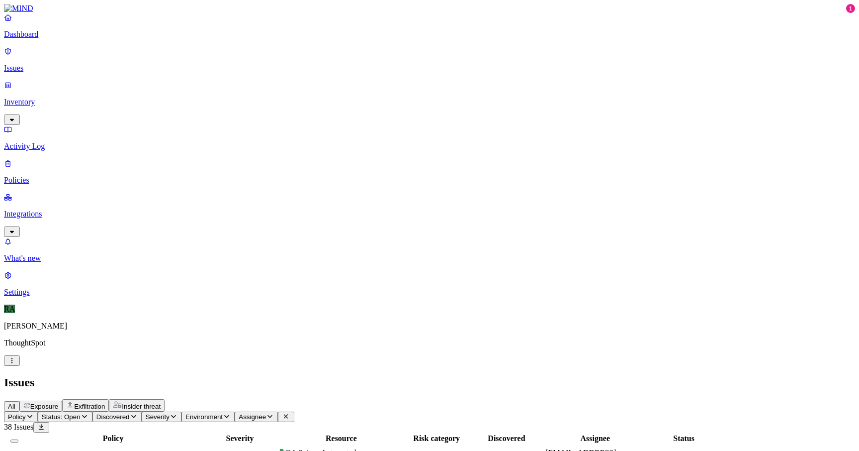
scroll to position [269, 0]
copy span "ganga.sridhar"
drag, startPoint x: 671, startPoint y: 191, endPoint x: 711, endPoint y: 191, distance: 40.3
click at [266, 413] on span "Assignee" at bounding box center [252, 416] width 27 height 7
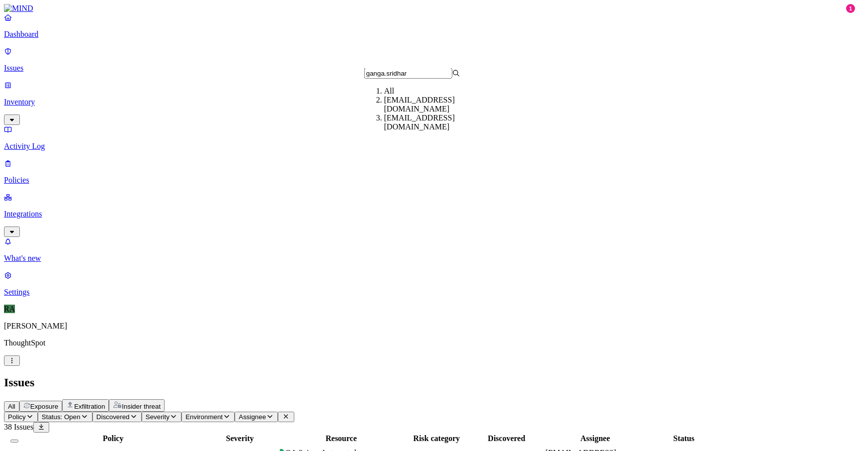
type input "ganga.sridhar"
click at [405, 113] on div "[EMAIL_ADDRESS][DOMAIN_NAME]" at bounding box center [432, 104] width 96 height 18
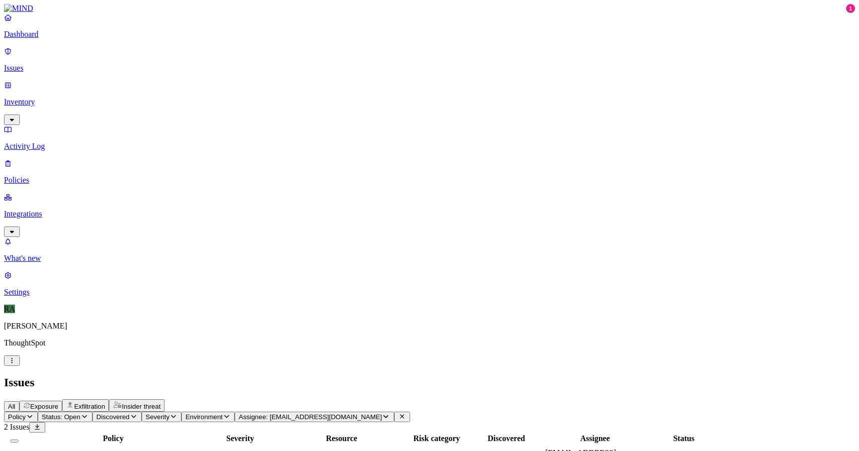
click at [382, 413] on span "Assignee: [EMAIL_ADDRESS][DOMAIN_NAME]" at bounding box center [310, 416] width 143 height 7
type input "ganga.sridhar"
click at [393, 127] on div "[EMAIL_ADDRESS][DOMAIN_NAME]" at bounding box center [432, 122] width 96 height 18
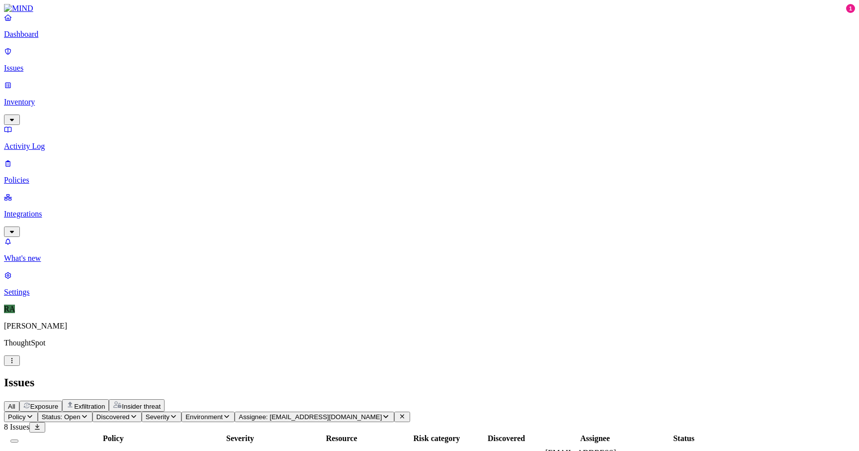
drag, startPoint x: 458, startPoint y: 104, endPoint x: 417, endPoint y: 103, distance: 40.3
click at [404, 444] on td "[DOMAIN_NAME]" at bounding box center [342, 457] width 126 height 26
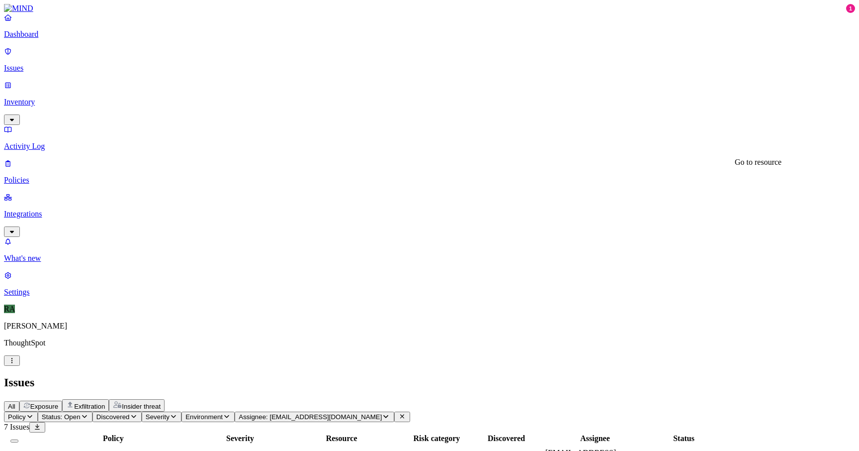
drag, startPoint x: 713, startPoint y: 119, endPoint x: 799, endPoint y: 129, distance: 87.1
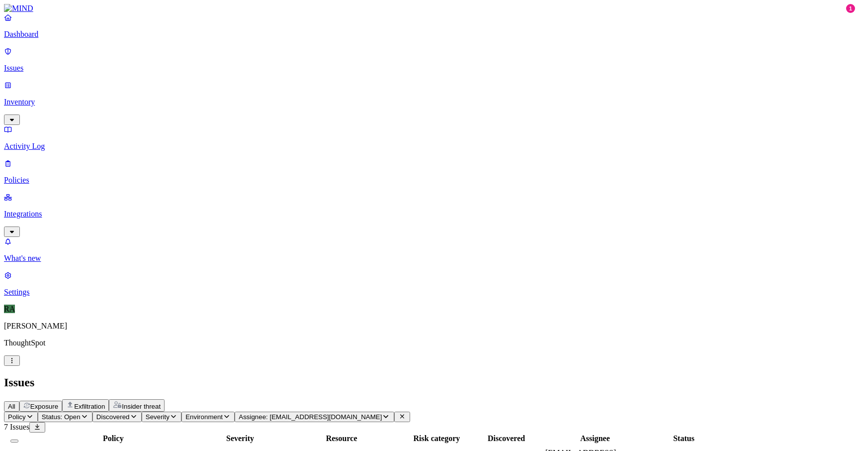
click at [394, 411] on button "Assignee: [EMAIL_ADDRESS][DOMAIN_NAME]" at bounding box center [314, 416] width 159 height 10
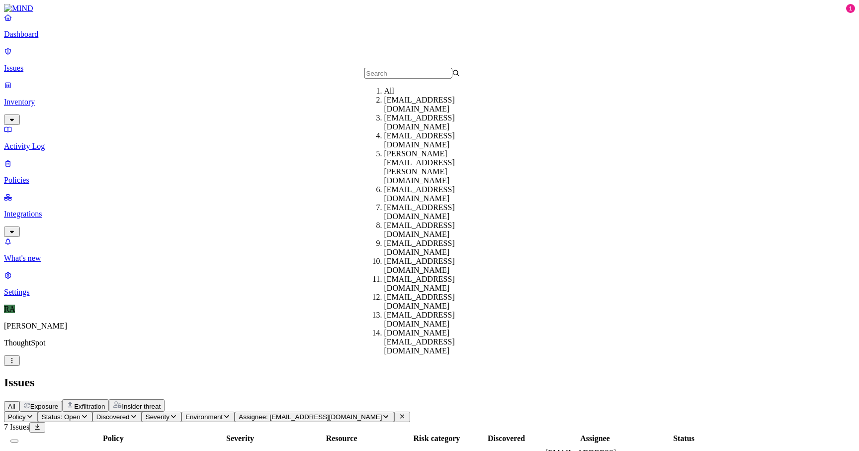
click at [18, 439] on button "Select all" at bounding box center [14, 440] width 8 height 3
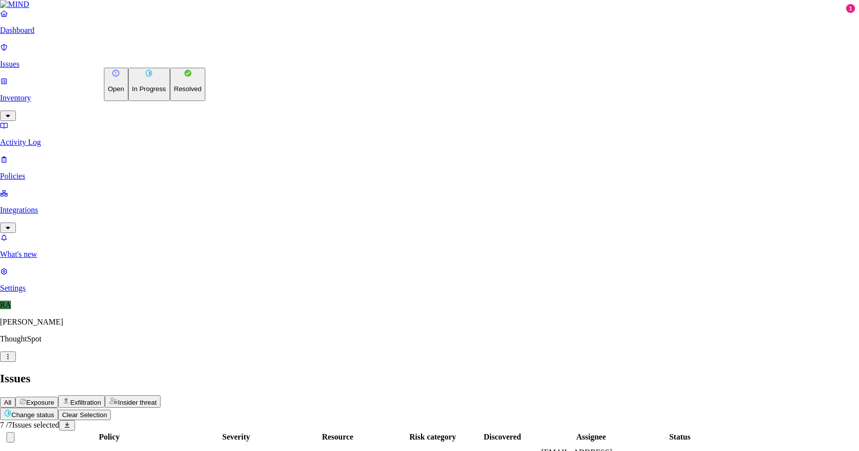
click at [148, 56] on html "Dashboard Issues Inventory Activity Log Policies Integrations What's new 1 Sett…" at bounding box center [429, 320] width 859 height 640
click at [146, 93] on p "In Progress" at bounding box center [149, 88] width 34 height 7
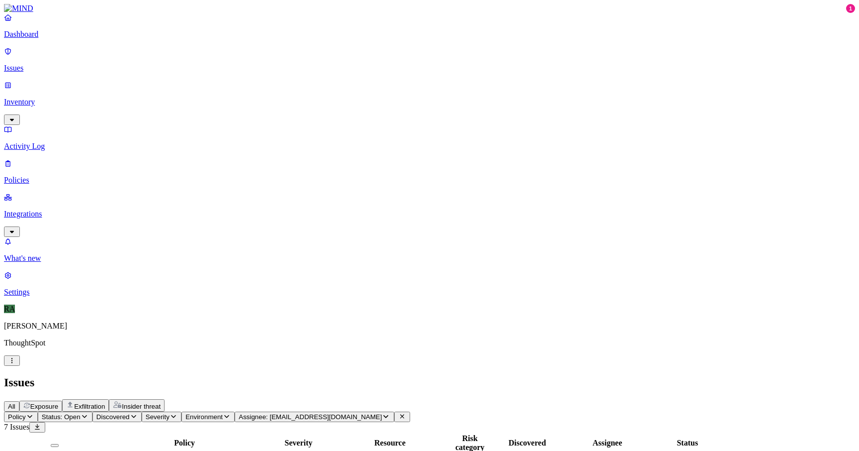
click at [382, 413] on span "Assignee: [EMAIL_ADDRESS][DOMAIN_NAME]" at bounding box center [310, 416] width 143 height 7
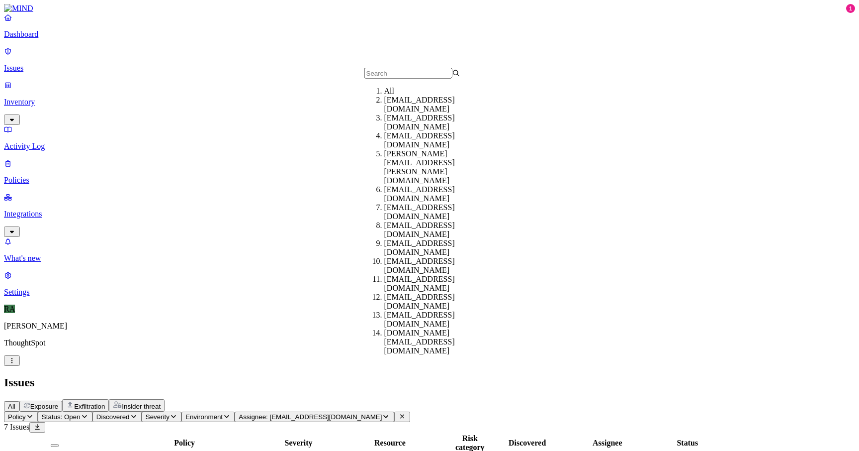
click at [395, 95] on div "All" at bounding box center [432, 91] width 96 height 9
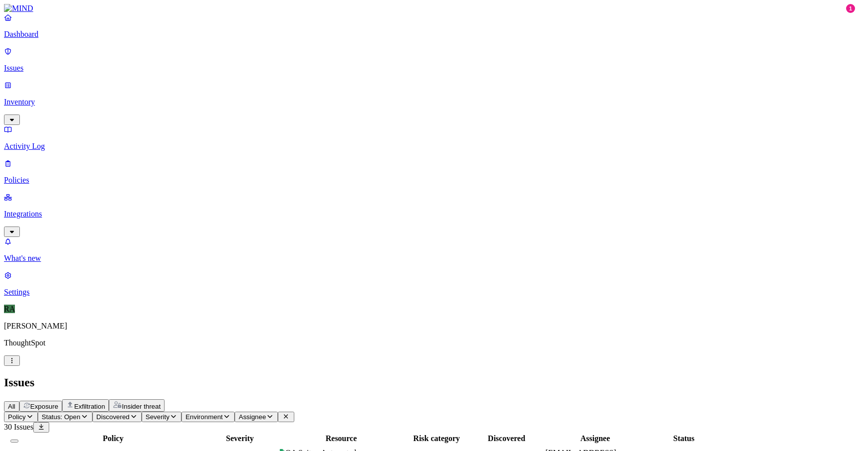
copy span "milind.shivayogi"
drag, startPoint x: 671, startPoint y: 121, endPoint x: 719, endPoint y: 120, distance: 47.8
click at [81, 413] on span "Status: Open" at bounding box center [61, 416] width 39 height 7
click at [181, 78] on button "button" at bounding box center [185, 81] width 8 height 10
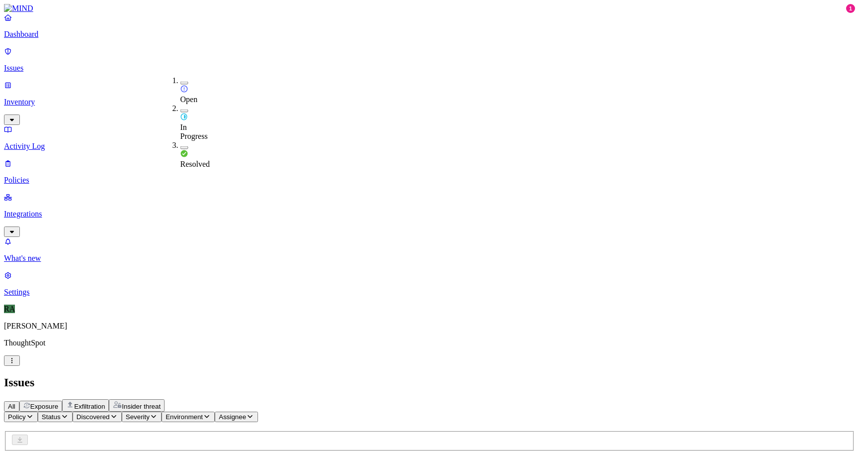
click at [181, 109] on button "button" at bounding box center [185, 110] width 8 height 3
click at [350, 376] on header "Issues All Exposure Exfiltration Insider threat" at bounding box center [430, 394] width 852 height 36
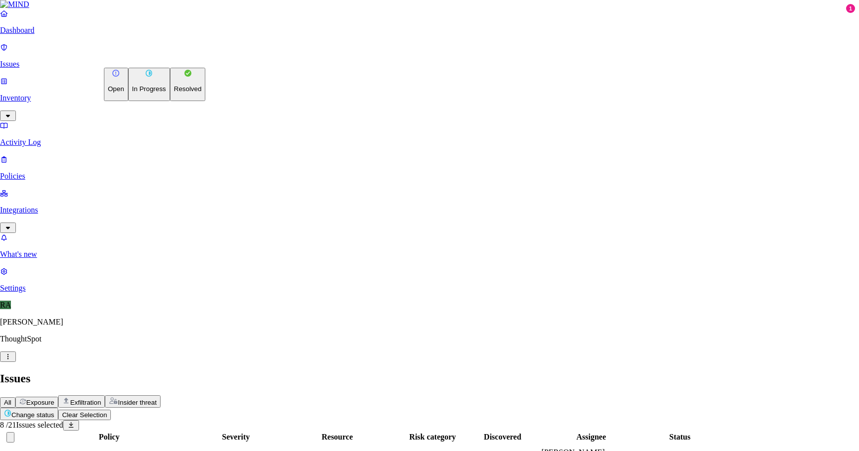
click at [174, 93] on p "Resolved" at bounding box center [188, 88] width 28 height 7
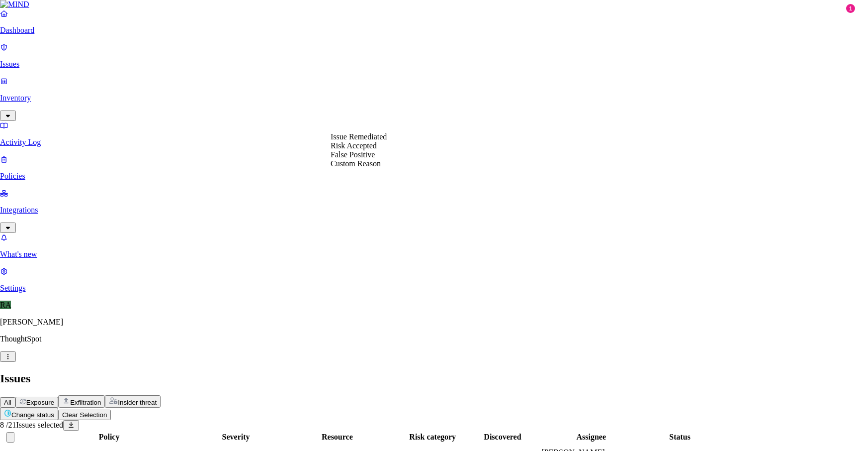
select select "Custom Reason"
paste textarea "'m in office currently setting up my new laptop. 12:08 I will download to local…"
drag, startPoint x: 364, startPoint y: 175, endPoint x: 326, endPoint y: 165, distance: 39.1
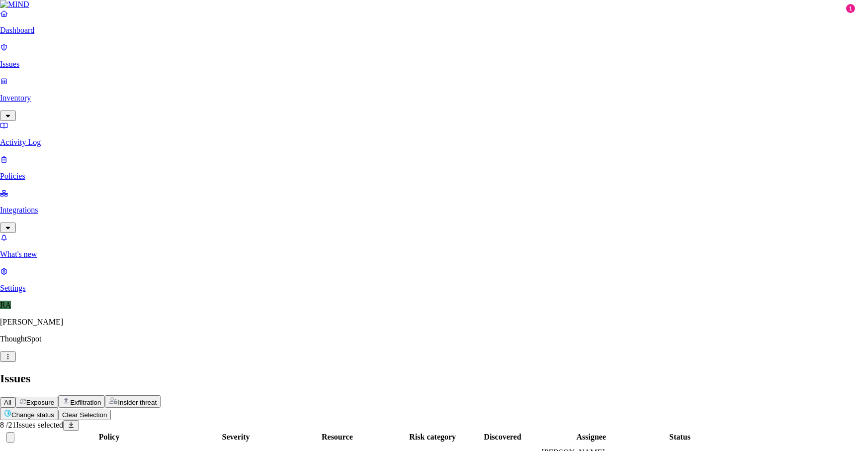
drag, startPoint x: 372, startPoint y: 172, endPoint x: 333, endPoint y: 172, distance: 38.8
drag, startPoint x: 372, startPoint y: 164, endPoint x: 334, endPoint y: 163, distance: 37.8
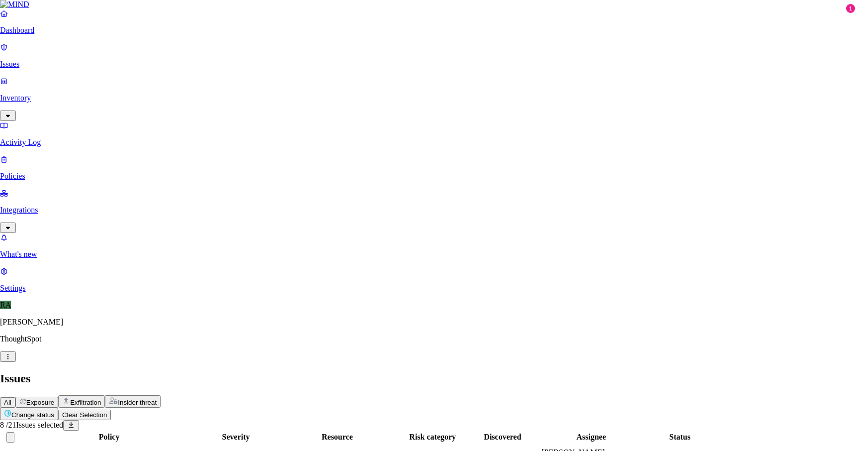
drag, startPoint x: 486, startPoint y: 173, endPoint x: 541, endPoint y: 173, distance: 54.7
type textarea "user is currently setting up his new laptop. informed user to download data tp …"
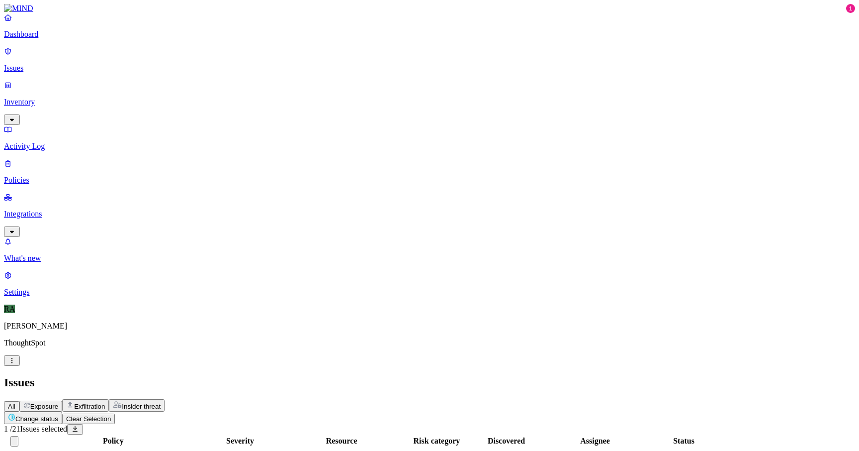
type button "on"
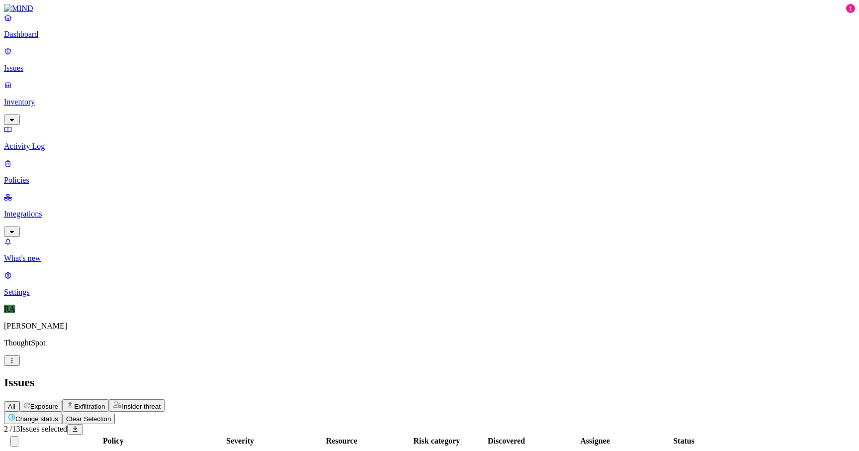
click at [68, 64] on p "Issues" at bounding box center [430, 68] width 852 height 9
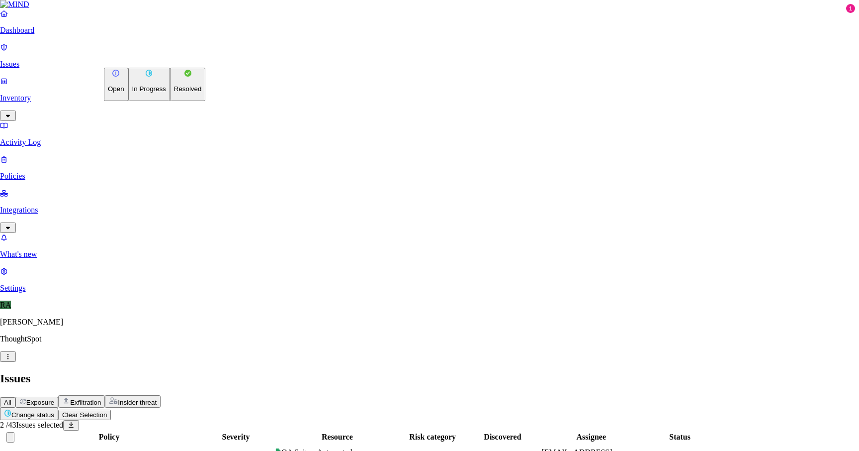
click at [128, 78] on button "Open" at bounding box center [116, 84] width 24 height 33
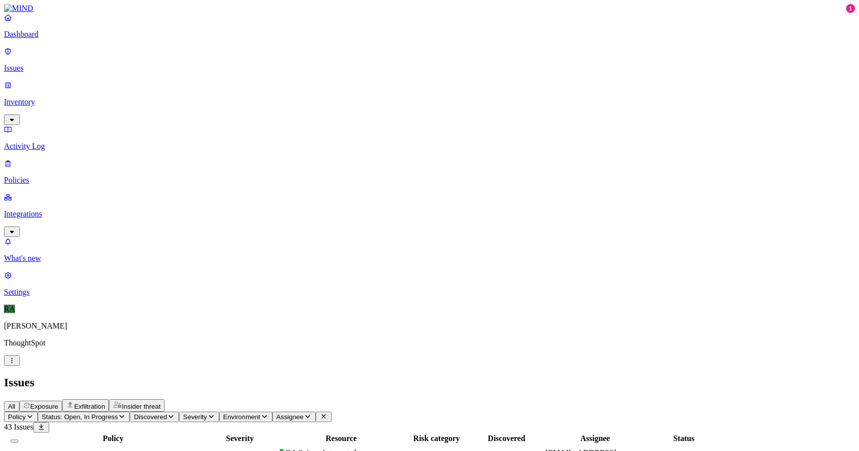
click at [130, 411] on button "Status: Open, In Progress" at bounding box center [84, 416] width 93 height 10
click at [181, 105] on button "button" at bounding box center [185, 110] width 8 height 10
click at [359, 376] on h2 "Issues" at bounding box center [430, 382] width 852 height 13
drag, startPoint x: 671, startPoint y: 134, endPoint x: 719, endPoint y: 136, distance: 48.3
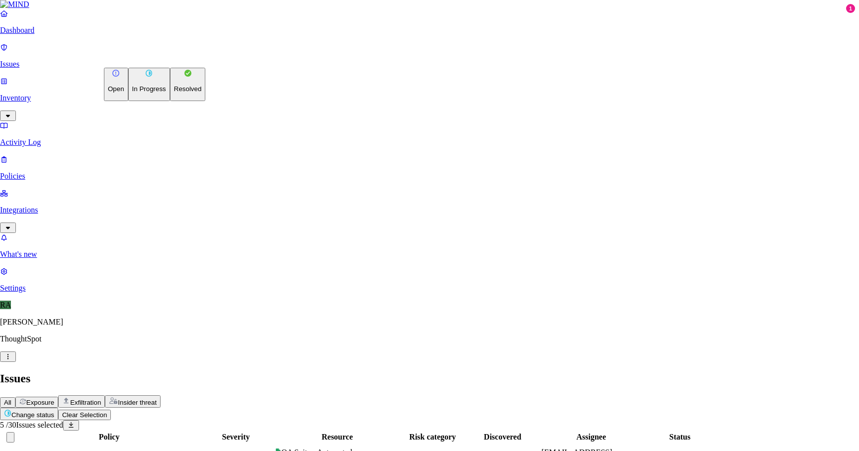
click at [136, 101] on div "Open In Progress Resolved" at bounding box center [154, 84] width 101 height 33
click at [174, 93] on p "Resolved" at bounding box center [188, 88] width 28 height 7
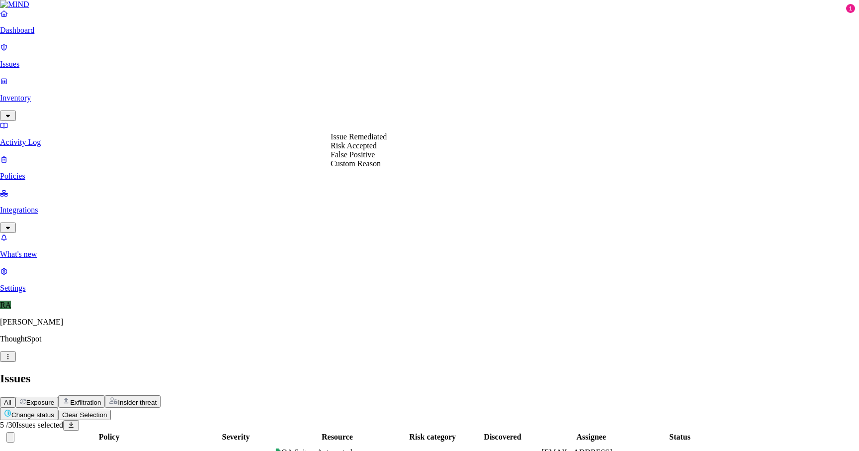
select select "Risk Accepted"
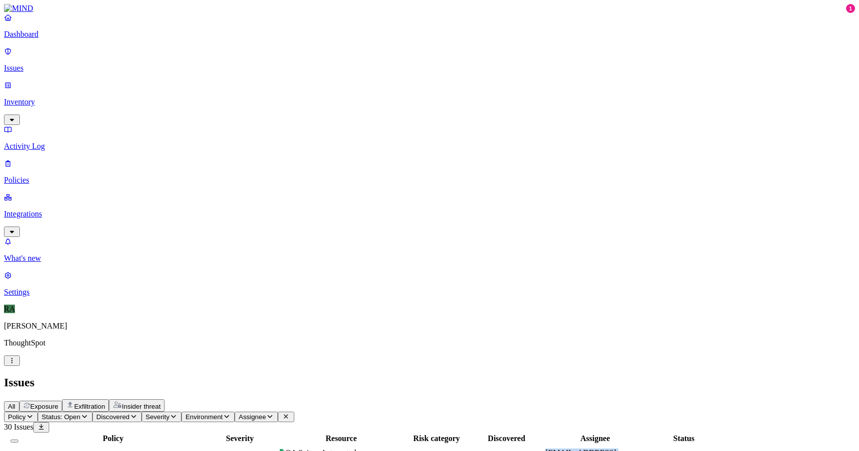
copy span "milind.shivayogi"
drag, startPoint x: 673, startPoint y: 99, endPoint x: 720, endPoint y: 102, distance: 47.3
click at [616, 448] on span "[EMAIL_ADDRESS][DOMAIN_NAME]" at bounding box center [581, 456] width 71 height 17
click at [278, 411] on button "Assignee" at bounding box center [256, 416] width 43 height 10
type input "milind.shivayogi"
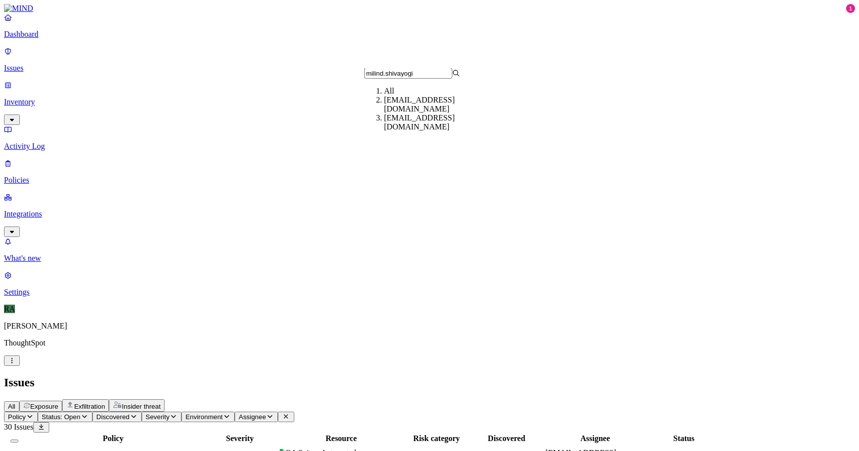
click at [389, 113] on div "[EMAIL_ADDRESS][DOMAIN_NAME]" at bounding box center [432, 104] width 96 height 18
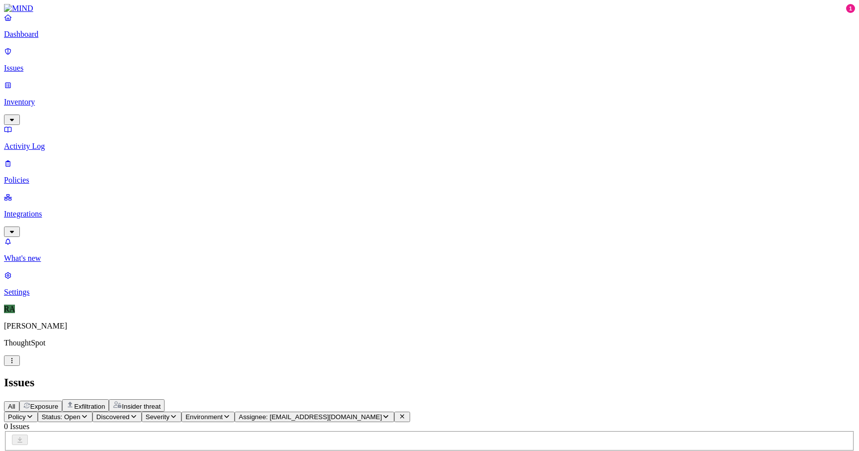
click at [382, 413] on span "Assignee: [EMAIL_ADDRESS][DOMAIN_NAME]" at bounding box center [310, 416] width 143 height 7
type input "milind.shivayogi"
click at [390, 126] on div "[EMAIL_ADDRESS][DOMAIN_NAME]" at bounding box center [432, 122] width 96 height 18
click at [201, 450] on div "Secrets detected in resource" at bounding box center [113, 457] width 176 height 9
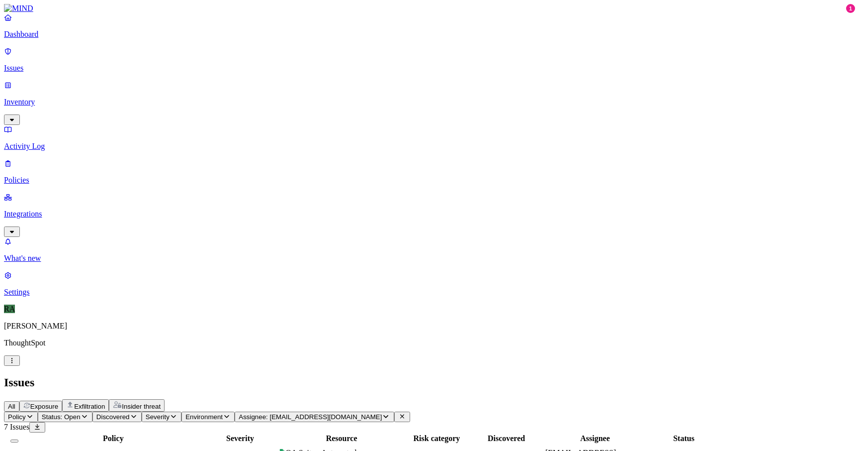
click at [18, 439] on button "Select all" at bounding box center [14, 440] width 8 height 3
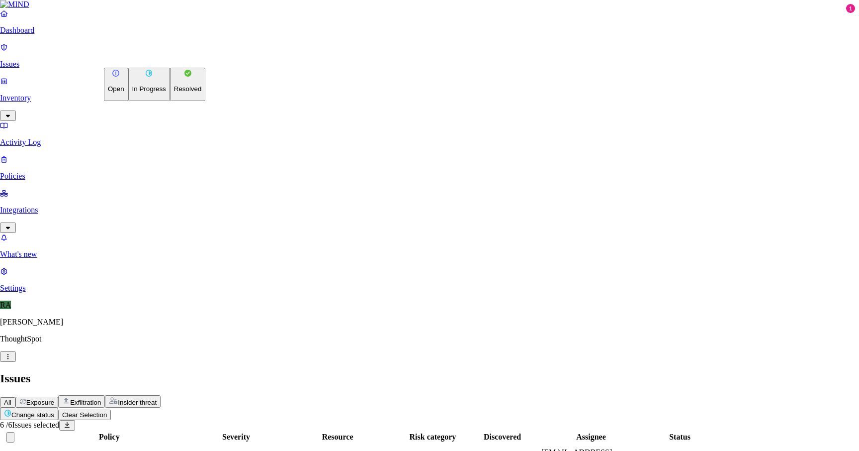
click at [162, 59] on html "Dashboard Issues Inventory Activity Log Policies Integrations What's new 1 Sett…" at bounding box center [429, 306] width 859 height 613
drag, startPoint x: 147, startPoint y: 108, endPoint x: 158, endPoint y: 88, distance: 23.1
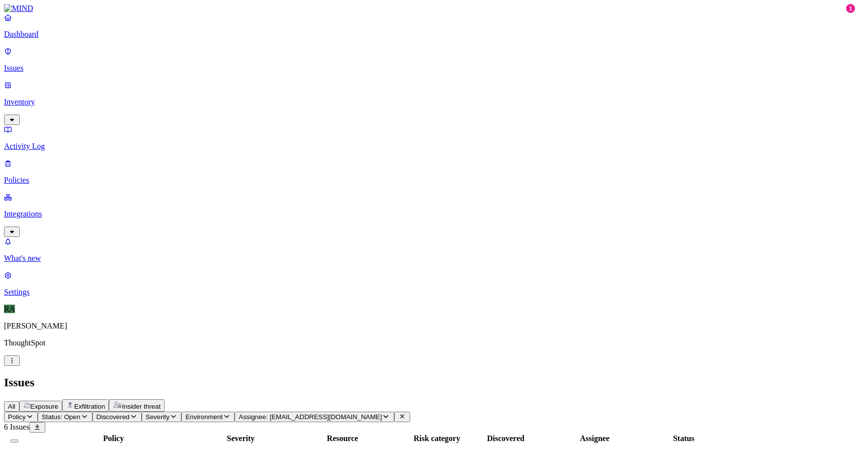
click at [34, 413] on icon "button" at bounding box center [30, 416] width 8 height 6
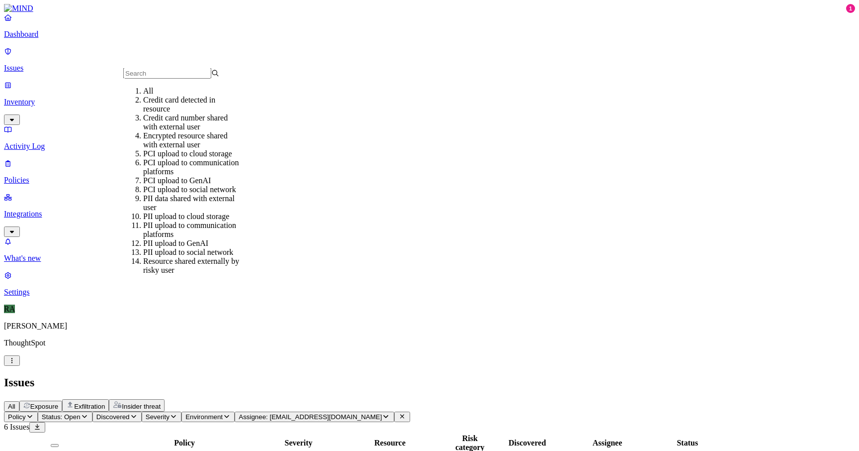
click at [347, 376] on header "Issues All Exposure Exfiltration Insider threat" at bounding box center [430, 394] width 852 height 36
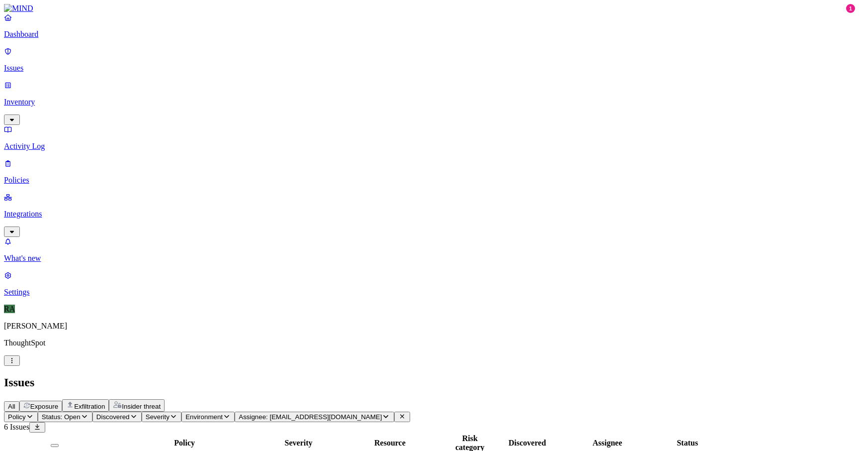
click at [390, 413] on icon "button" at bounding box center [386, 416] width 8 height 6
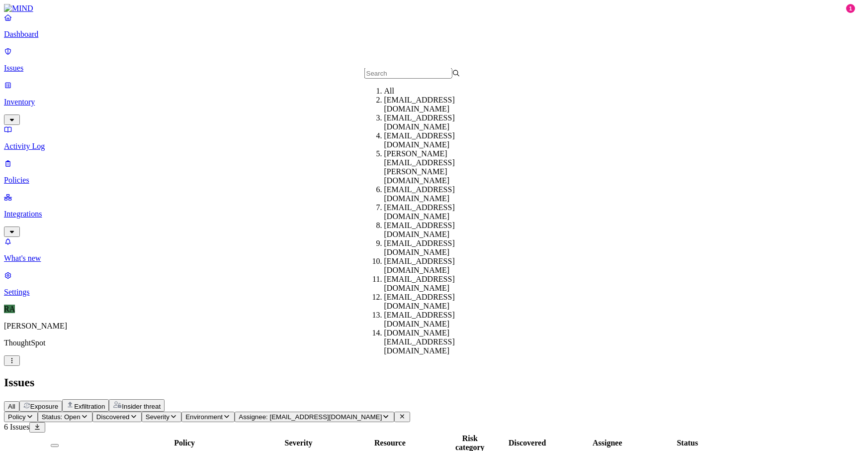
click at [392, 95] on div "All" at bounding box center [432, 91] width 96 height 9
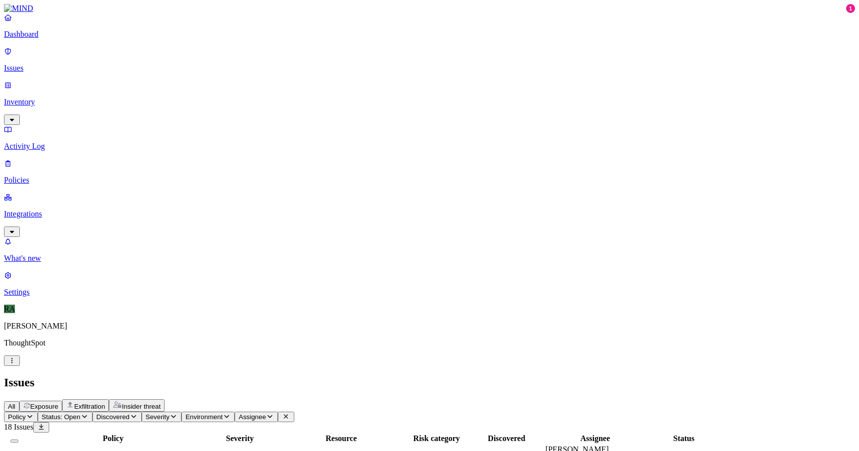
scroll to position [11, 0]
copy span "[PERSON_NAME].[DATE]@t"
drag, startPoint x: 719, startPoint y: 248, endPoint x: 674, endPoint y: 248, distance: 44.8
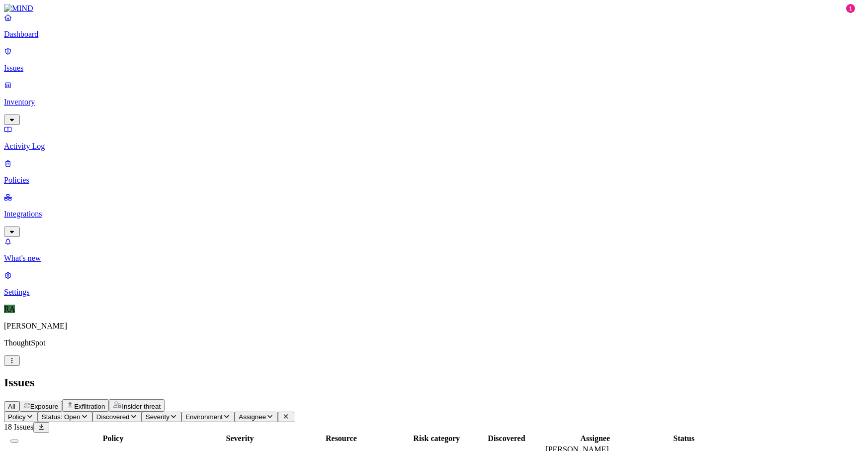
click at [266, 413] on span "Assignee" at bounding box center [252, 416] width 27 height 7
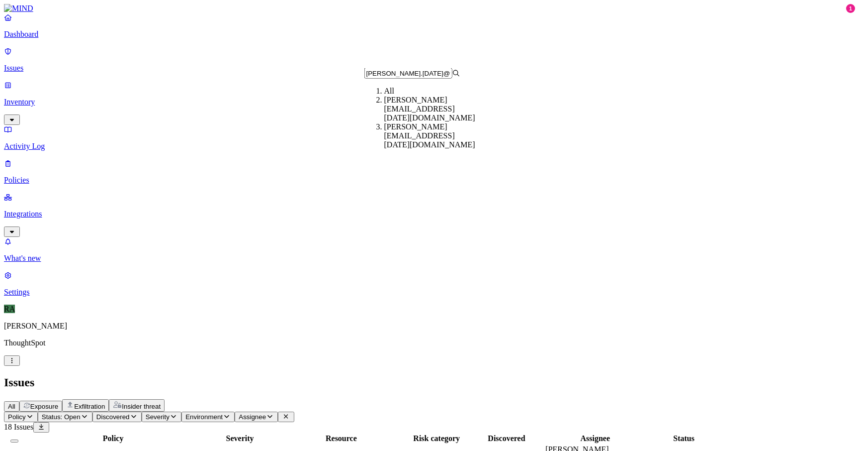
type input "[PERSON_NAME].[DATE]@t"
click at [387, 124] on div "[PERSON_NAME][EMAIL_ADDRESS][DATE][DOMAIN_NAME]" at bounding box center [432, 135] width 96 height 27
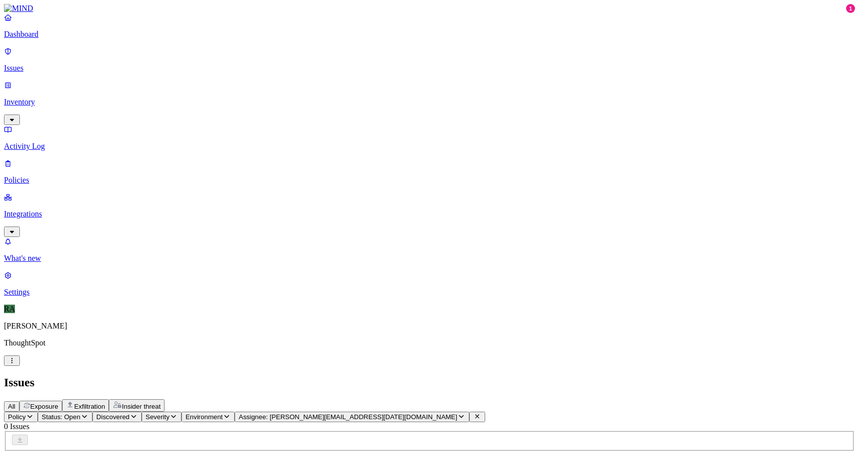
click at [406, 411] on button "Assignee: [PERSON_NAME][EMAIL_ADDRESS][DATE][DOMAIN_NAME]" at bounding box center [352, 416] width 235 height 10
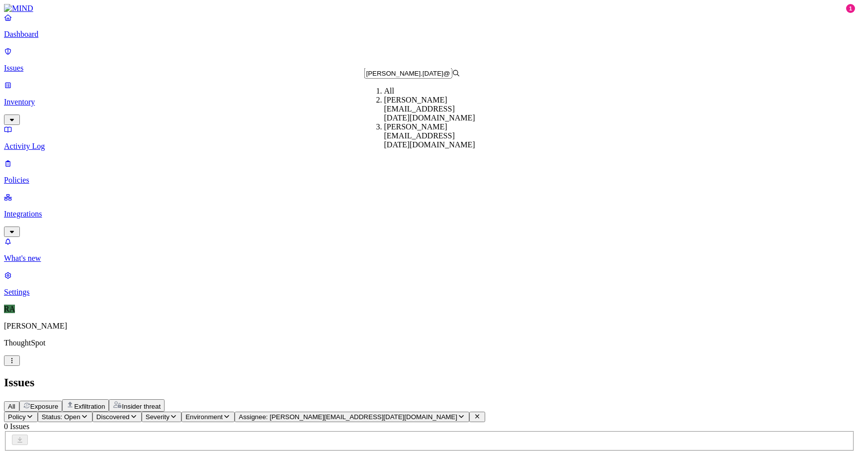
type input "[PERSON_NAME].[DATE]@t"
click at [401, 107] on div "[PERSON_NAME][EMAIL_ADDRESS][DATE][DOMAIN_NAME]" at bounding box center [432, 108] width 96 height 27
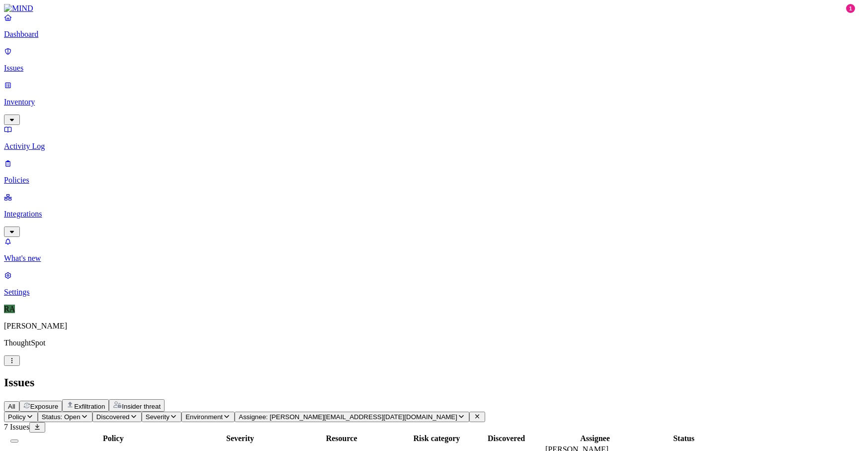
click at [18, 439] on button "Select all" at bounding box center [14, 440] width 8 height 3
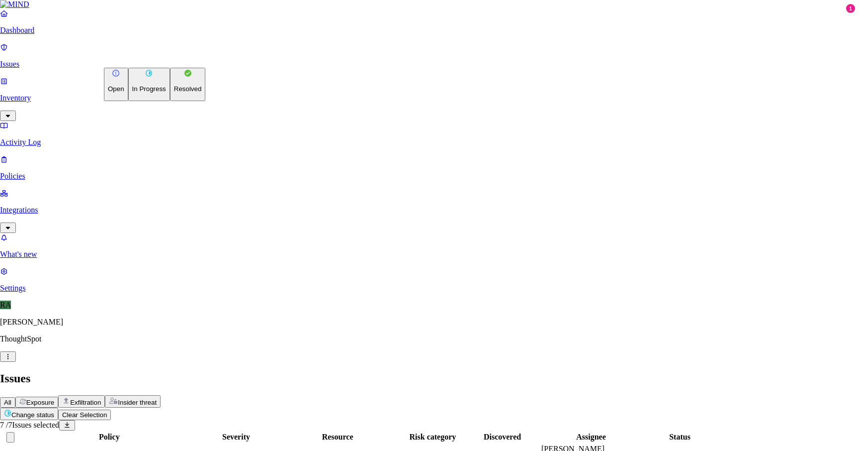
click at [160, 58] on html "Dashboard Issues Inventory Activity Log Policies Integrations What's new 1 Sett…" at bounding box center [429, 327] width 859 height 654
click at [174, 93] on p "Resolved" at bounding box center [188, 88] width 28 height 7
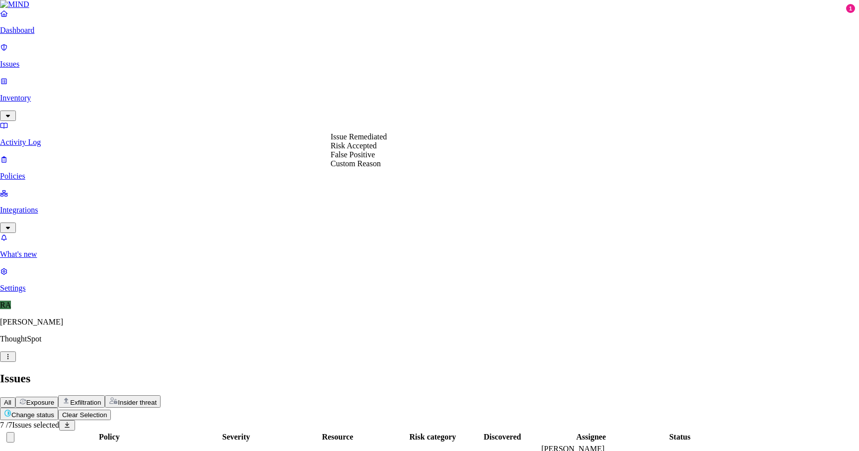
select select "Custom Reason"
type textarea "User is moving those files to 1 pass"
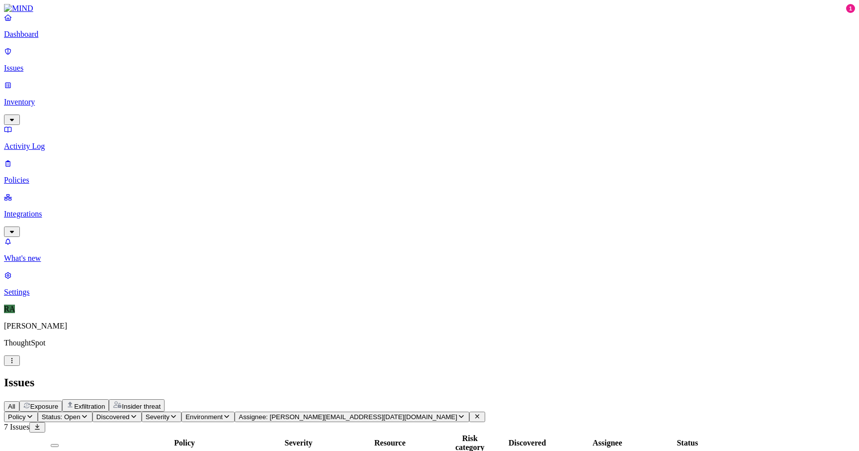
click at [449, 413] on span "Assignee: [PERSON_NAME][EMAIL_ADDRESS][DATE][DOMAIN_NAME]" at bounding box center [348, 416] width 219 height 7
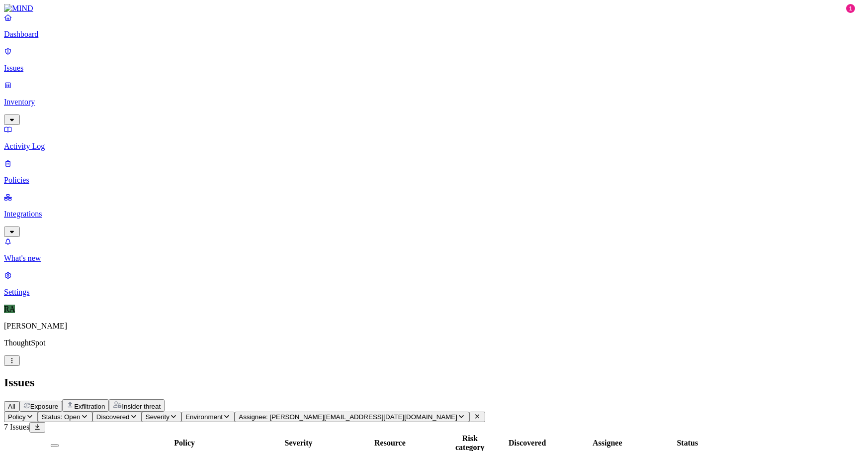
click at [450, 411] on button "Assignee: [PERSON_NAME][EMAIL_ADDRESS][DATE][DOMAIN_NAME]" at bounding box center [352, 416] width 235 height 10
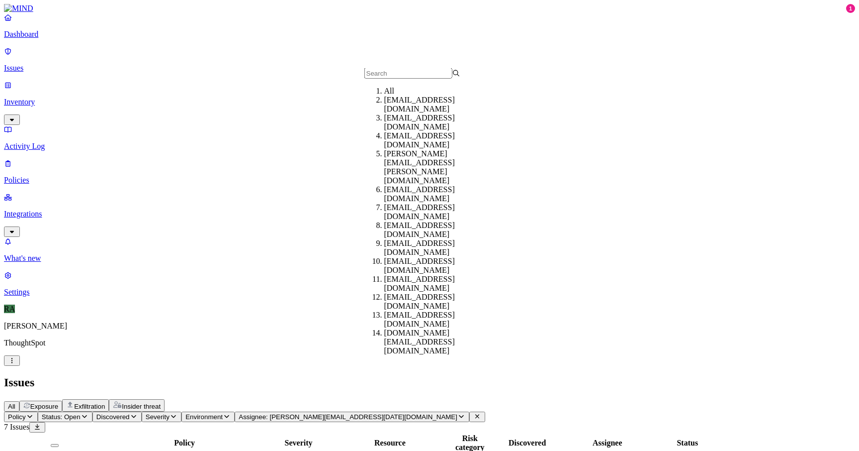
click at [402, 95] on div "All" at bounding box center [432, 91] width 96 height 9
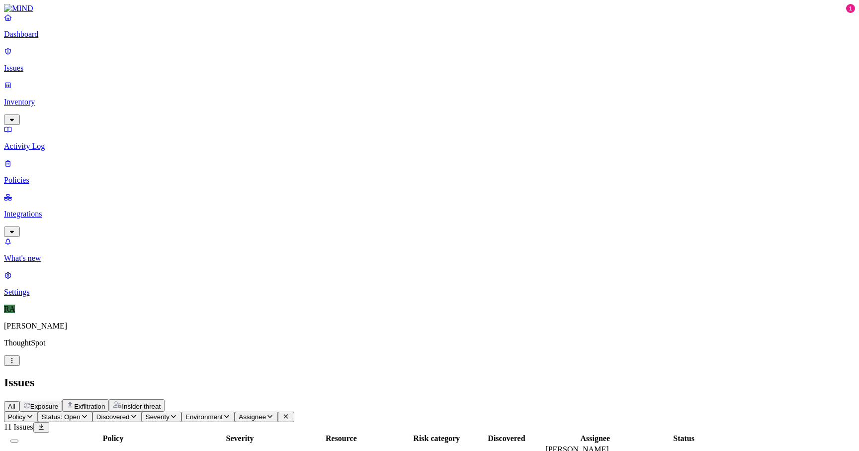
click at [81, 413] on span "Status: Open" at bounding box center [61, 416] width 39 height 7
click at [93, 411] on button "Status: Open" at bounding box center [65, 416] width 55 height 10
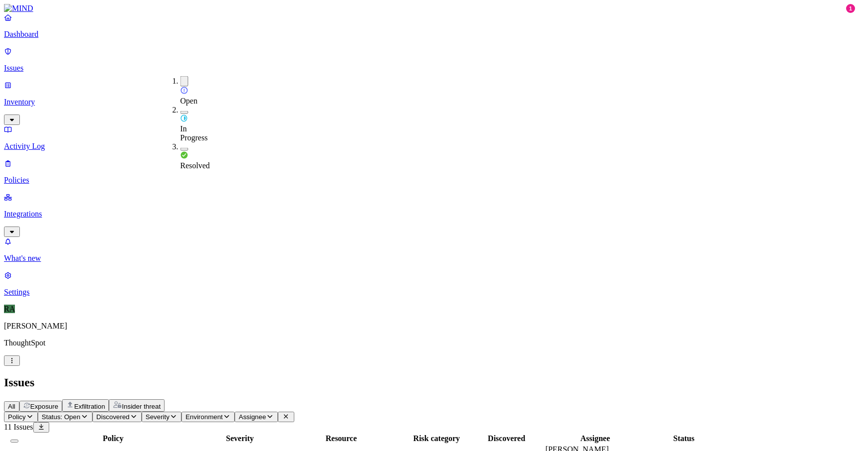
click at [181, 80] on button "button" at bounding box center [185, 81] width 8 height 10
click at [181, 109] on button "button" at bounding box center [185, 110] width 8 height 3
click at [349, 399] on div "All Exposure Exfiltration Insider threat" at bounding box center [430, 405] width 852 height 12
click at [13, 450] on button "Select row" at bounding box center [9, 459] width 8 height 3
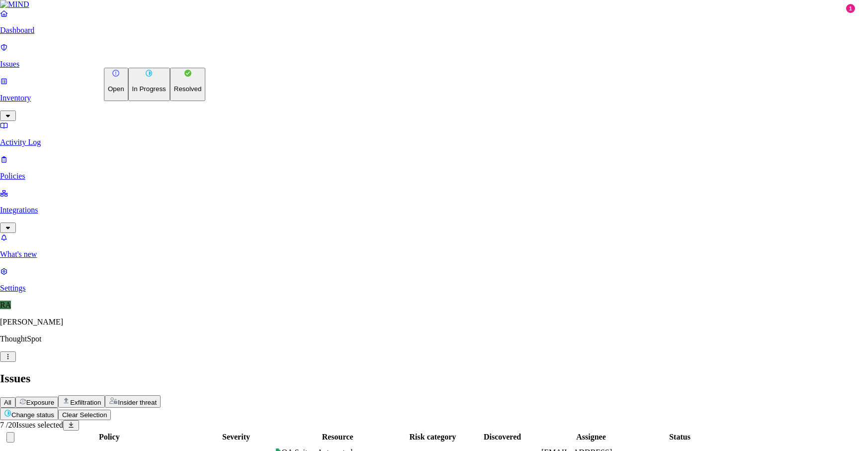
click at [170, 101] on button "Resolved" at bounding box center [188, 84] width 36 height 33
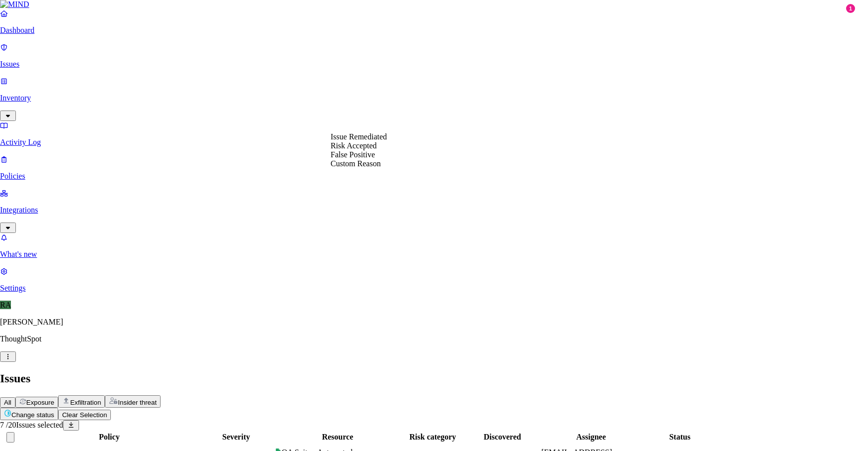
select select "Custom Reason"
paste textarea "backuping the data, once the setup is done on the new laptop will delete these"
type textarea "user justification " backuping the data, once the setup is done on the new lapt…"
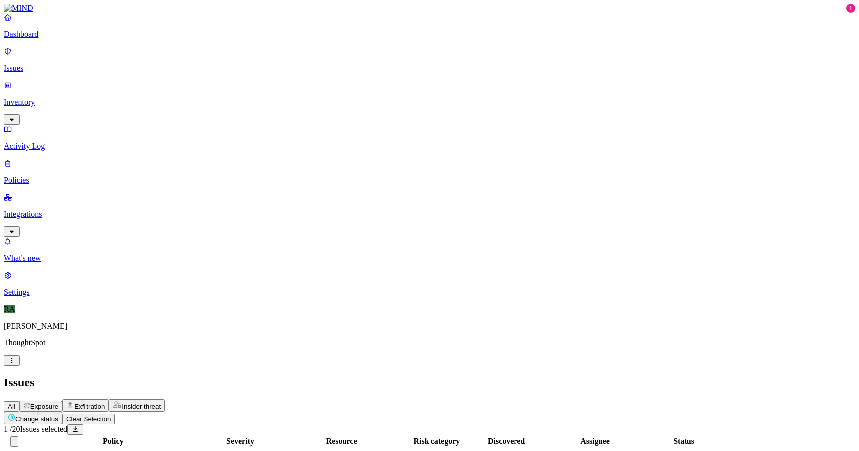
click at [160, 60] on html "Dashboard Issues Inventory Activity Log Policies Integrations What's new 1 Sett…" at bounding box center [429, 414] width 859 height 829
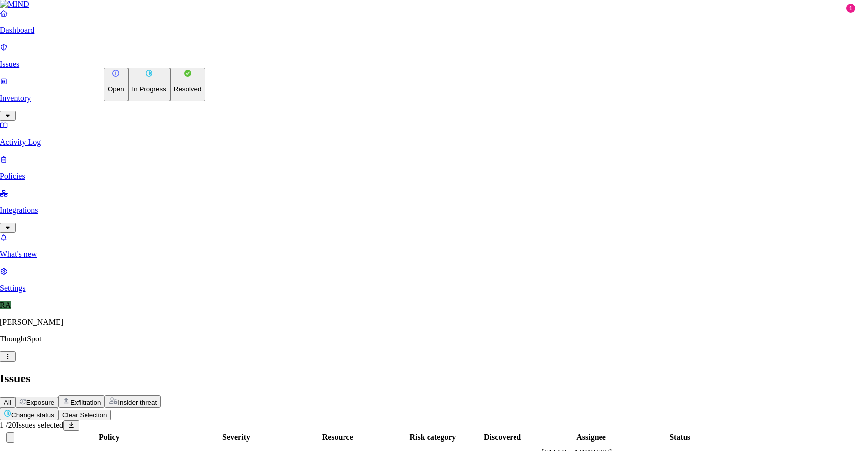
click at [170, 101] on button "Resolved" at bounding box center [188, 84] width 36 height 33
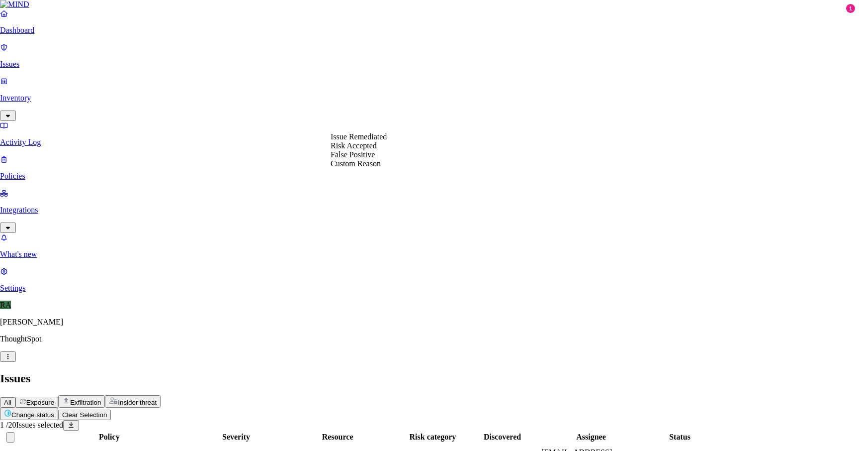
select select "Custom Reason"
type textarea "user moves these files to 1pass"
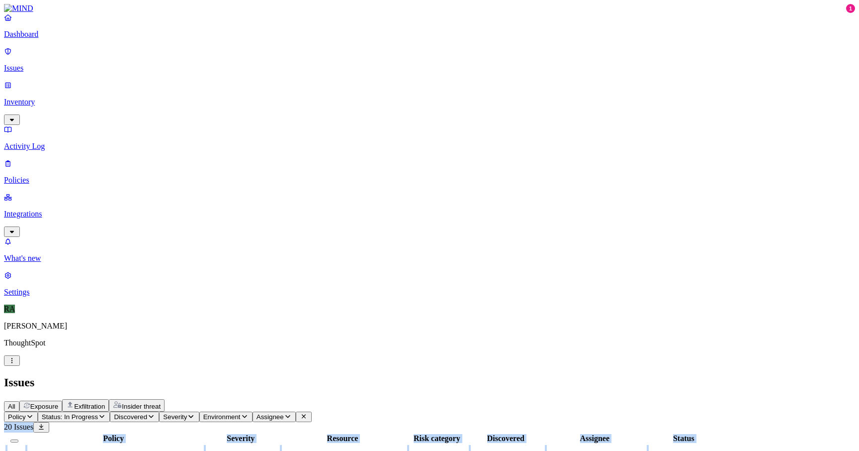
drag, startPoint x: 521, startPoint y: 64, endPoint x: 470, endPoint y: 264, distance: 205.9
click at [475, 376] on div "Issues" at bounding box center [430, 382] width 852 height 13
click at [98, 413] on span "Status: In Progress" at bounding box center [70, 416] width 56 height 7
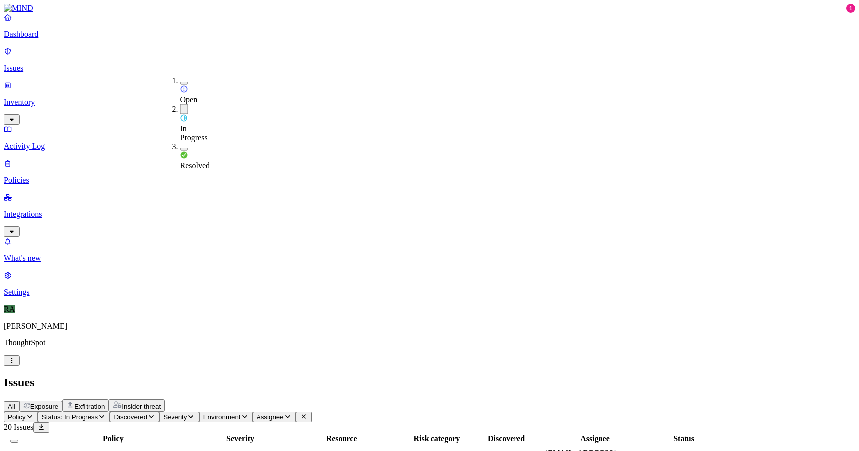
click at [181, 82] on button "button" at bounding box center [185, 83] width 8 height 3
click at [181, 105] on button "button" at bounding box center [185, 110] width 8 height 10
click at [326, 376] on h2 "Issues" at bounding box center [430, 382] width 852 height 13
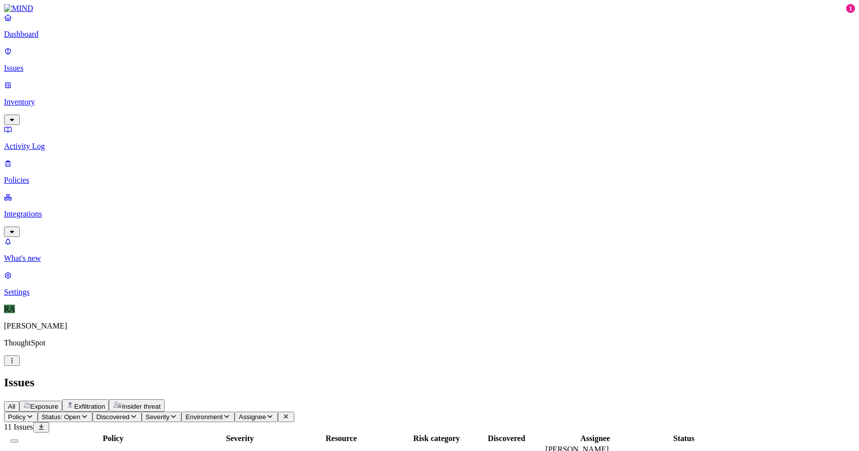
scroll to position [207, 0]
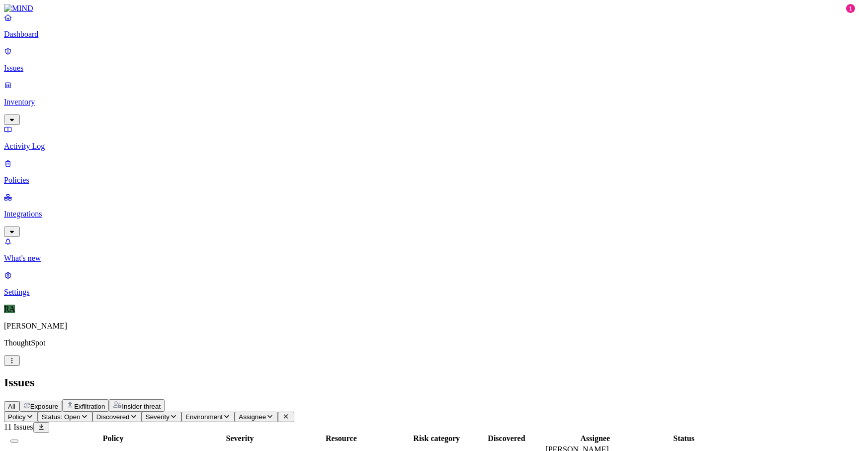
scroll to position [206, 0]
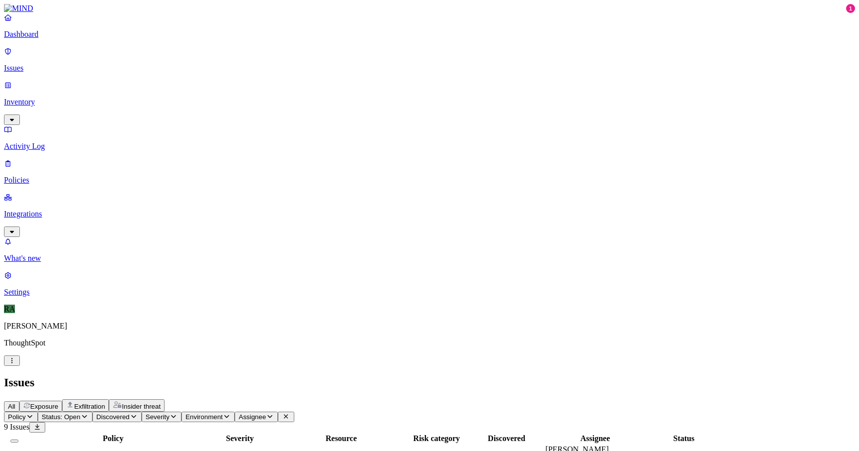
copy span "personal"
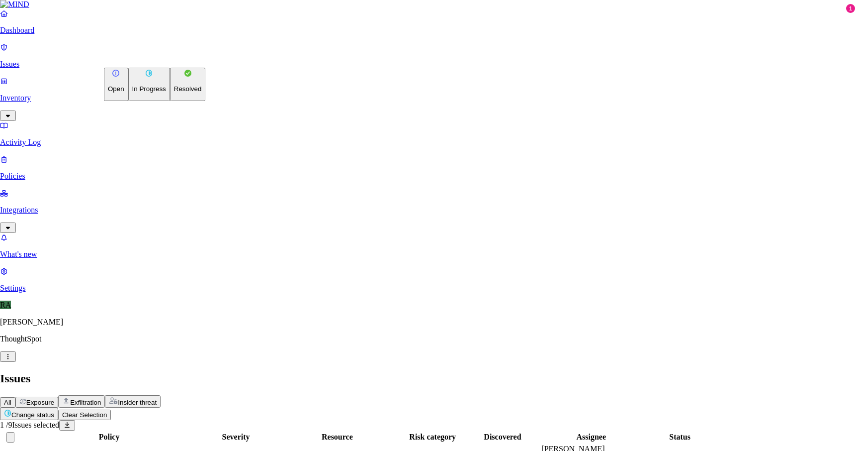
click at [58, 407] on button "Change status" at bounding box center [29, 413] width 58 height 12
click at [170, 101] on button "Resolved" at bounding box center [188, 84] width 36 height 33
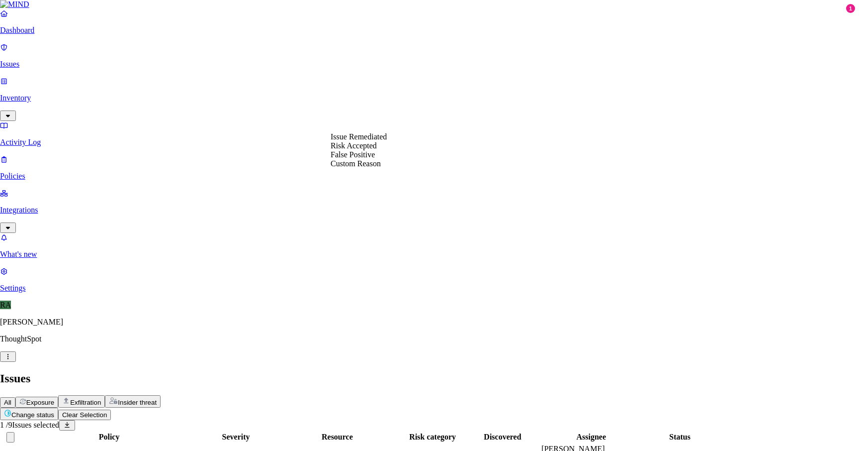
select select "Custom Reason"
paste textarea "personal"
type textarea "personal"
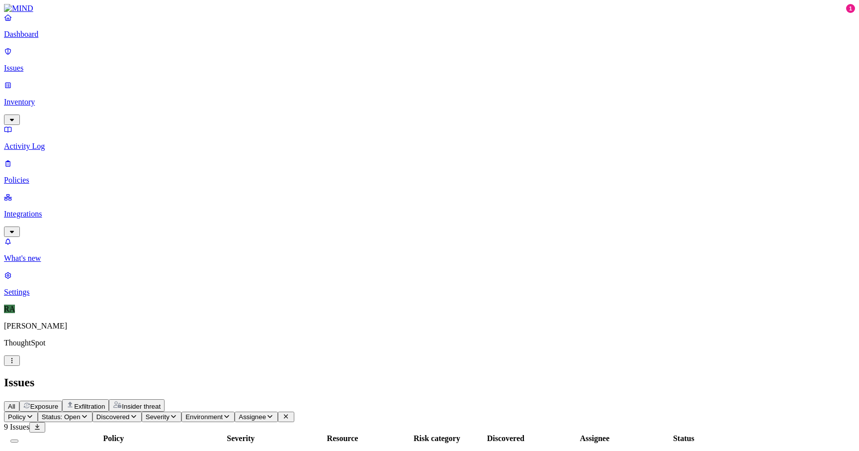
drag, startPoint x: 768, startPoint y: 422, endPoint x: 680, endPoint y: 432, distance: 89.1
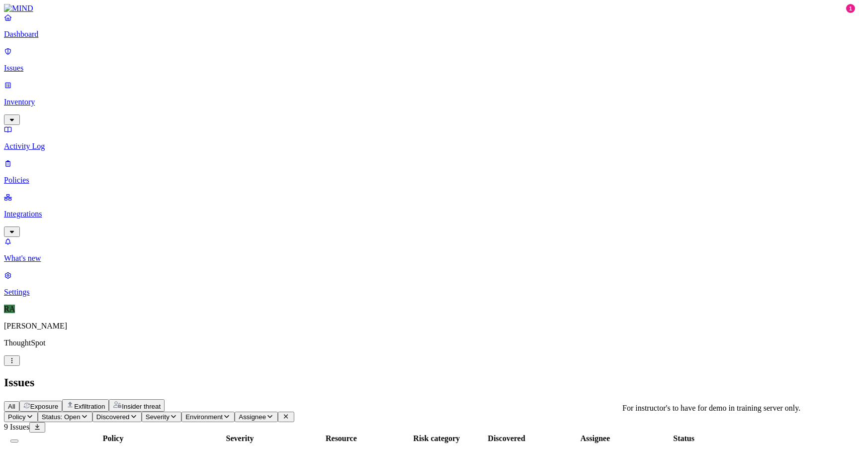
copy span "For instructor's to have for demo in training serv..."
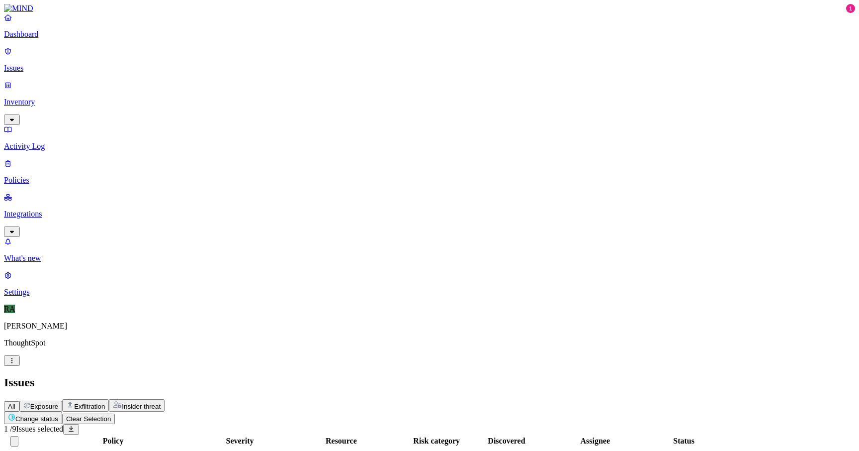
click at [167, 60] on html "Dashboard Issues Inventory Activity Log Policies Integrations What's new 1 Sett…" at bounding box center [429, 366] width 859 height 733
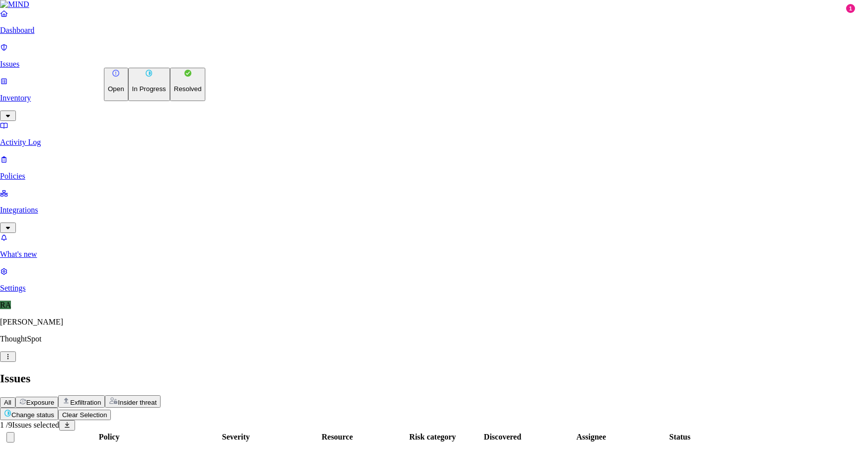
click at [170, 101] on button "Resolved" at bounding box center [188, 84] width 36 height 33
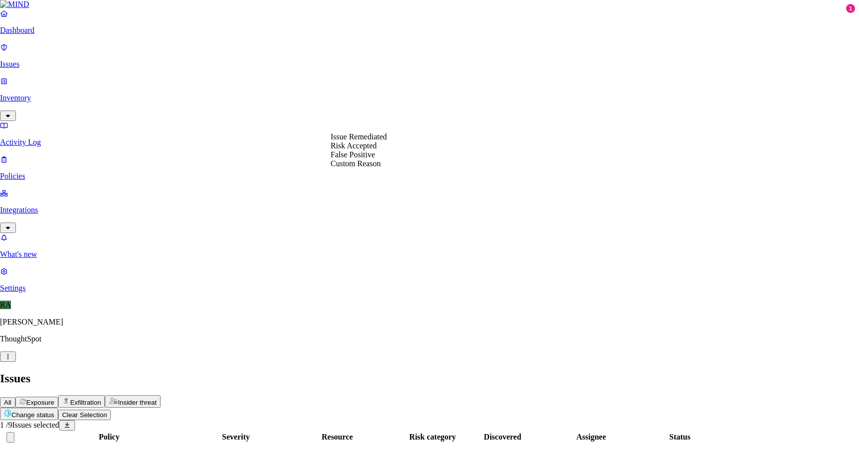
click at [387, 168] on div "Issue Remediated Risk Accepted False Positive Custom Reason" at bounding box center [359, 150] width 56 height 36
select select "Custom Reason"
paste textarea "For instructor's to have for demo in training serv..."
type textarea "For instructor's to have for demo in training"
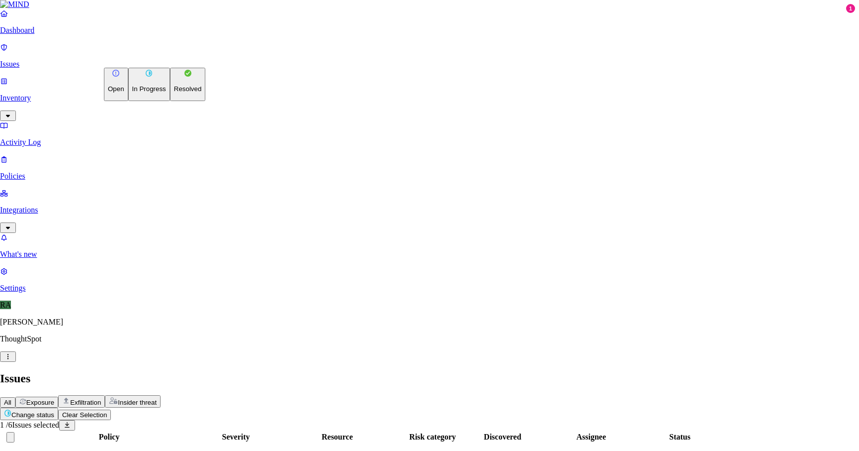
click at [58, 407] on button "Change status" at bounding box center [29, 413] width 58 height 12
click at [174, 93] on p "Resolved" at bounding box center [188, 88] width 28 height 7
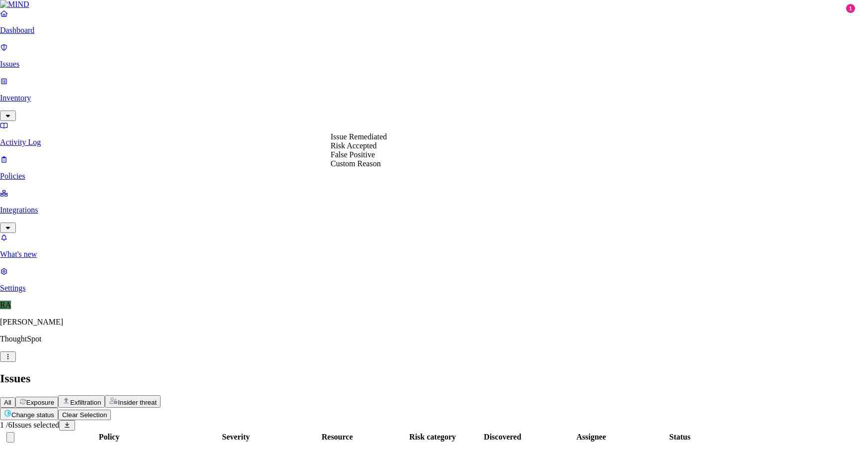
select select "Custom Reason"
paste textarea "For instructor's to have for demo in training serv..."
type textarea "For instructor's to have for demo in training"
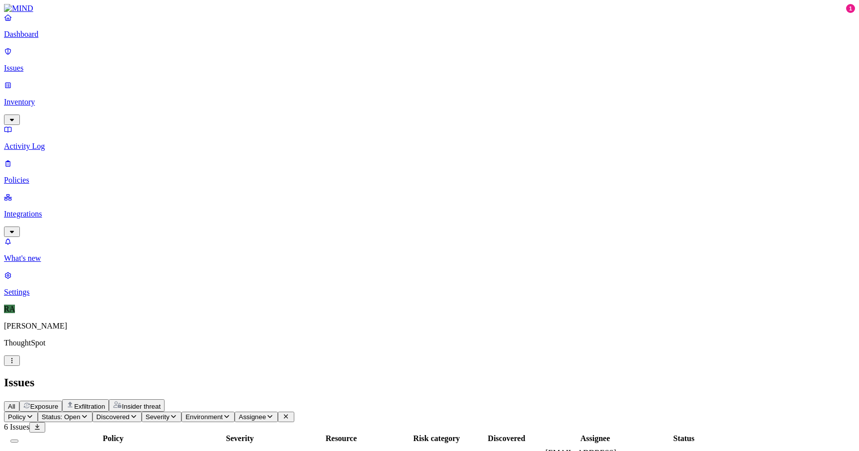
click at [278, 433] on th "Severity" at bounding box center [239, 438] width 75 height 10
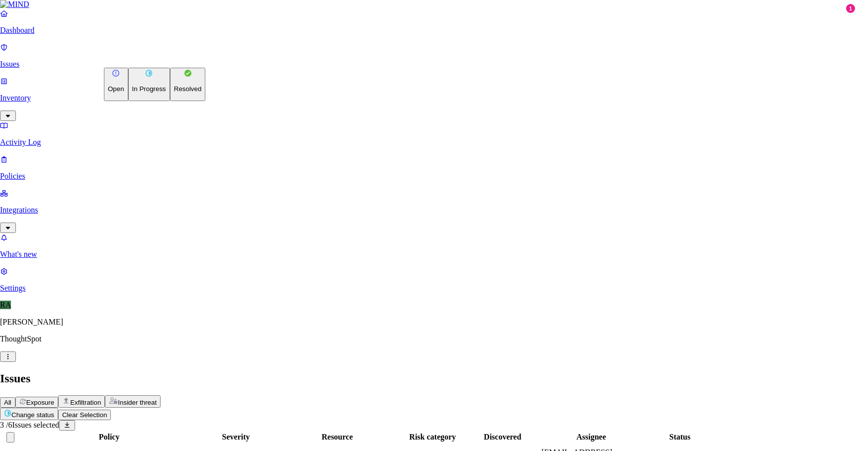
click at [157, 57] on html "Dashboard Issues Inventory Activity Log Policies Integrations What's new 1 Sett…" at bounding box center [429, 311] width 859 height 622
click at [170, 101] on button "Resolved" at bounding box center [188, 84] width 36 height 33
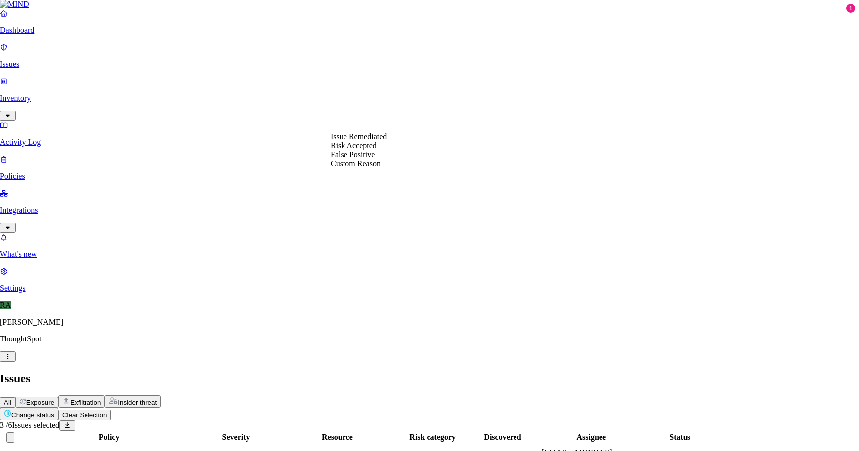
select select "Risk Accepted"
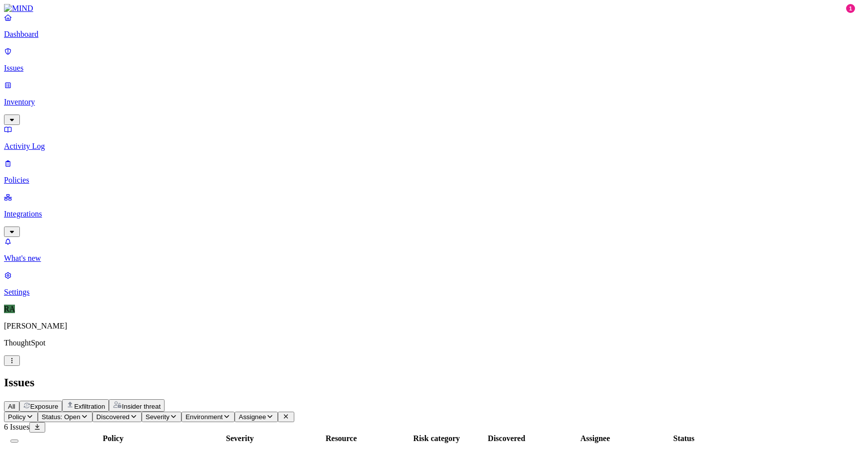
drag, startPoint x: 794, startPoint y: 422, endPoint x: 615, endPoint y: 431, distance: 179.8
copy span "Medical researc"
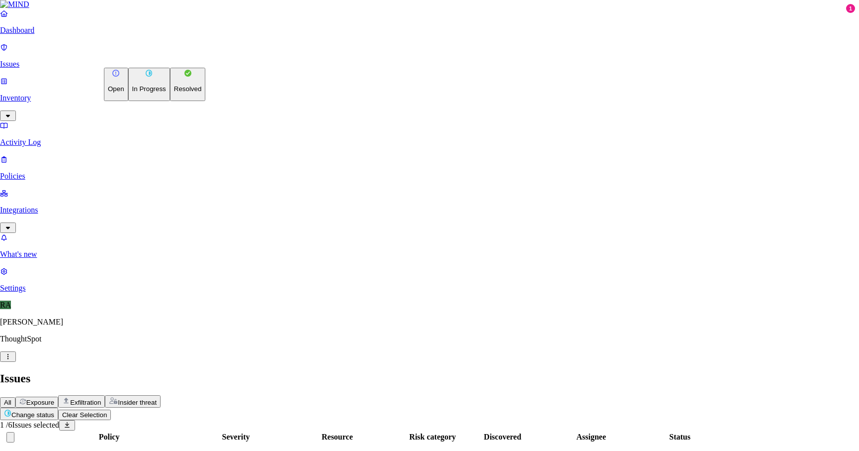
click at [154, 61] on html "Dashboard Issues Inventory Activity Log Policies Integrations What's new 1 Sett…" at bounding box center [429, 257] width 859 height 514
click at [170, 101] on button "Resolved" at bounding box center [188, 84] width 36 height 33
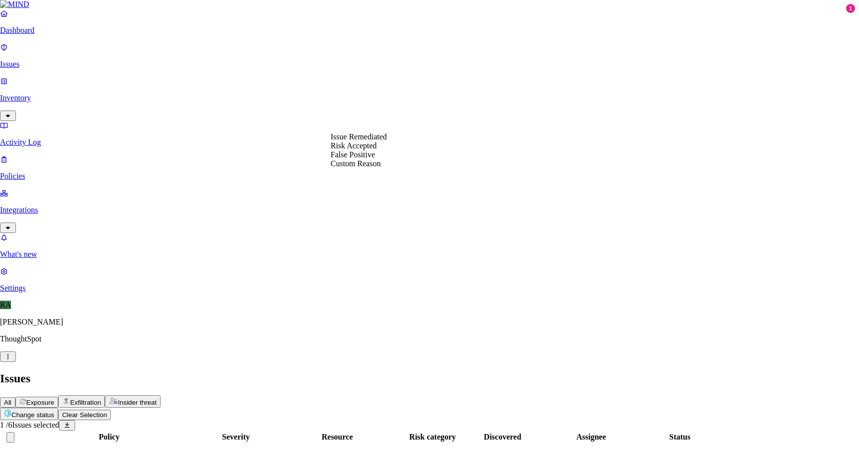
select select "Custom Reason"
paste textarea "Medical researc"
type textarea "Medical researc"
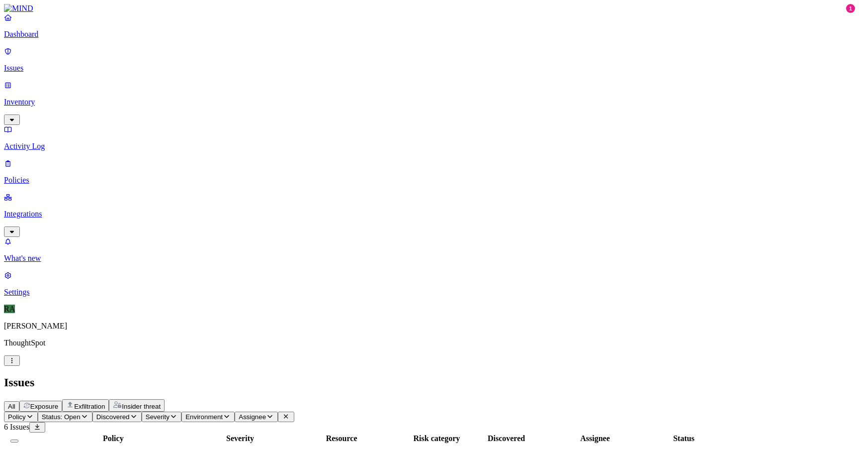
click at [201, 450] on div "Secrets detected in resource" at bounding box center [113, 457] width 176 height 9
